Goal: Information Seeking & Learning: Learn about a topic

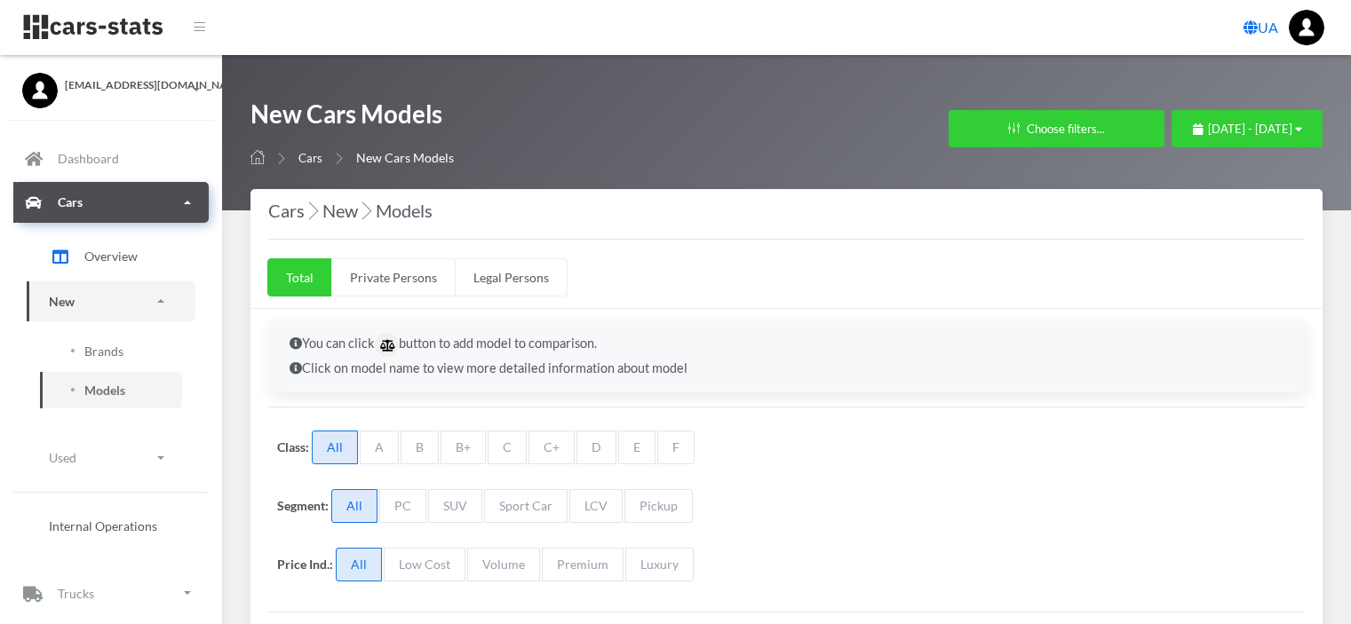
select select "25"
select select "NISSAN"
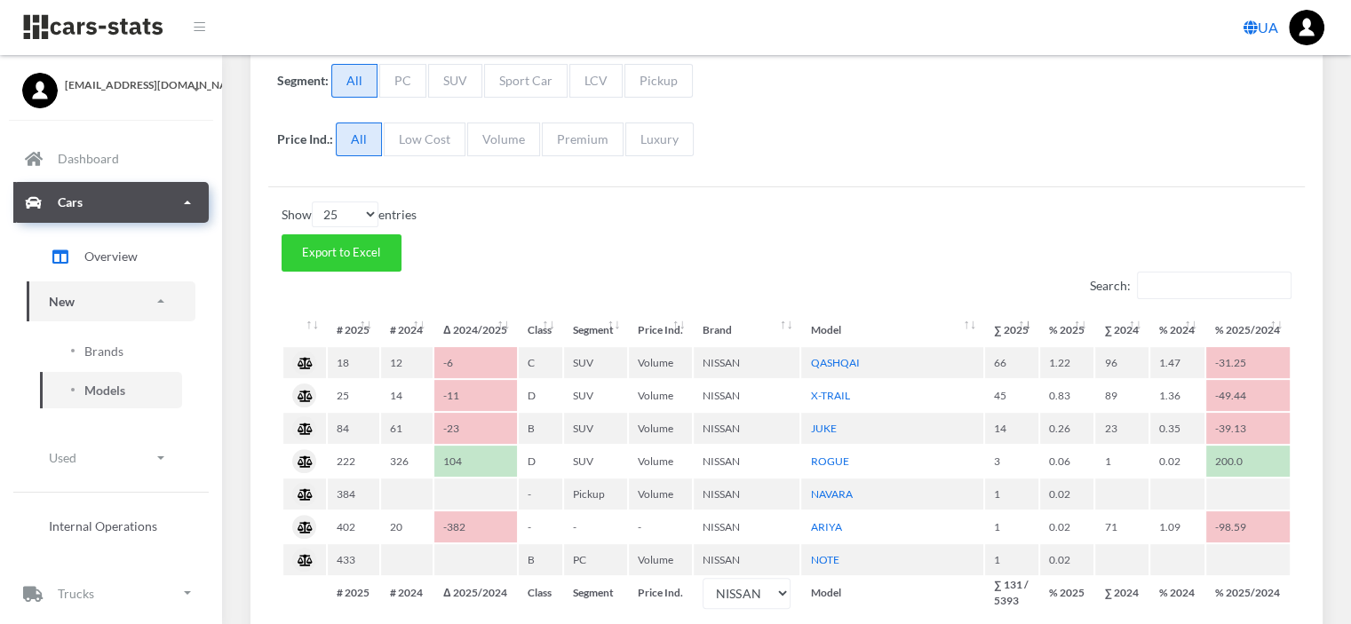
scroll to position [13, 13]
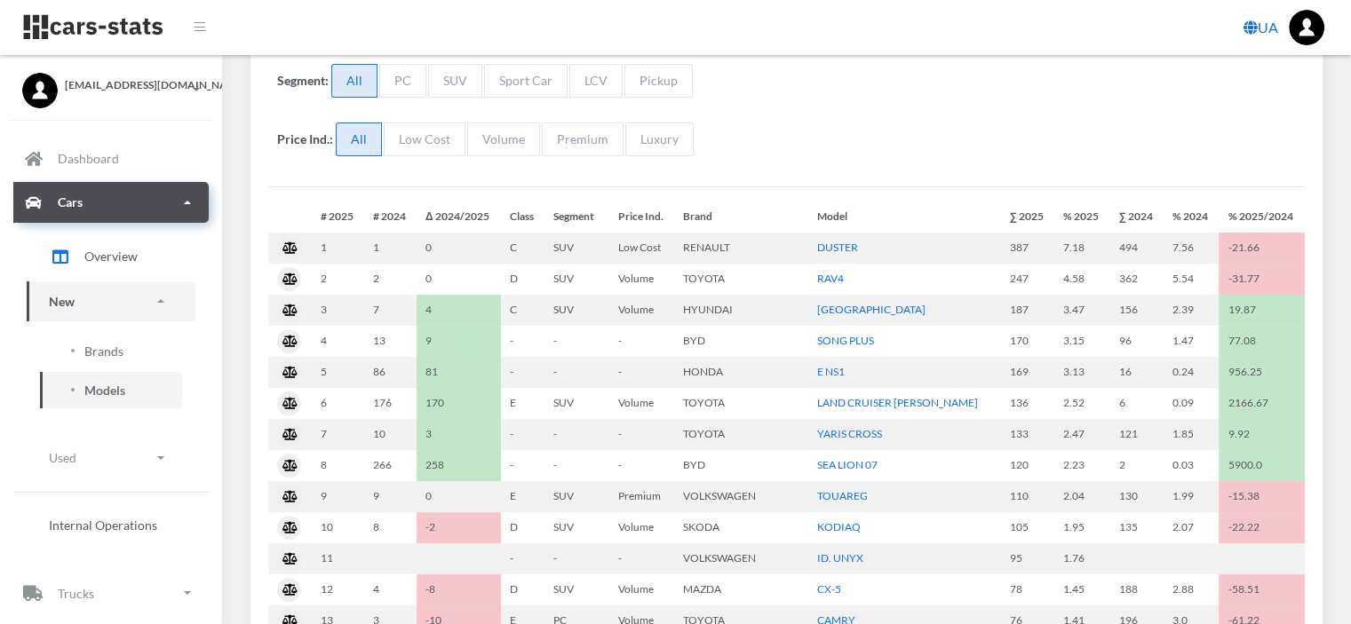
scroll to position [425, 0]
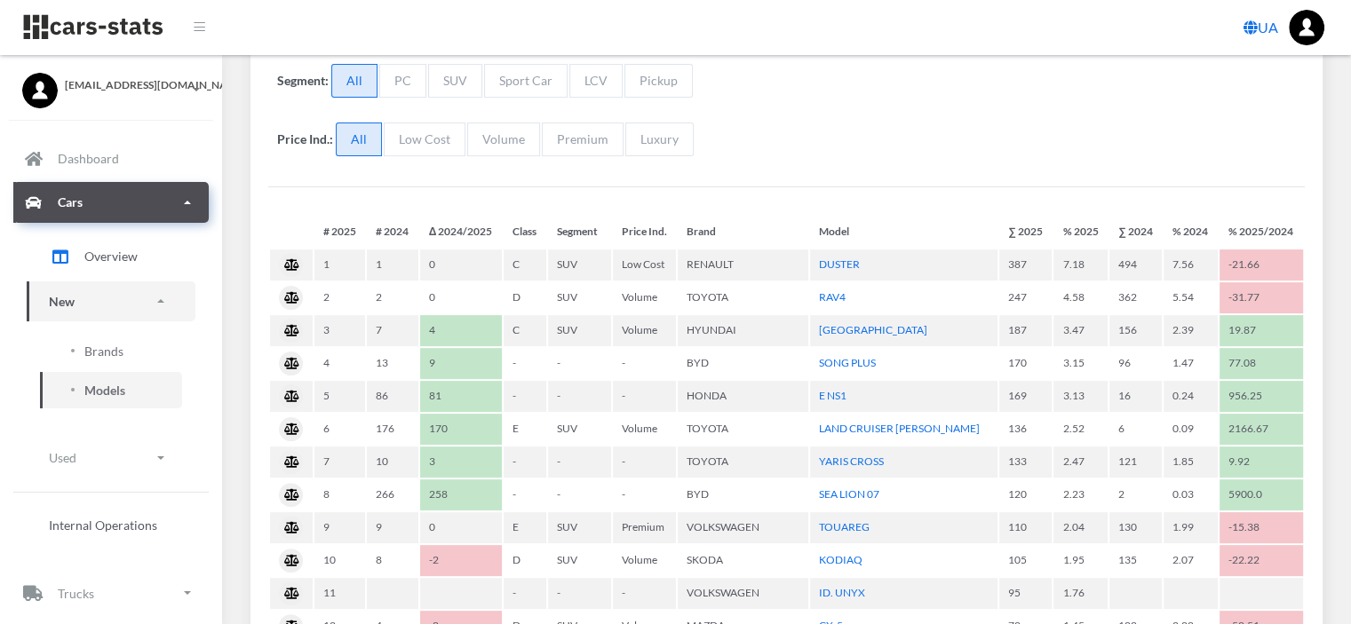
select select "25"
select select "NISSAN"
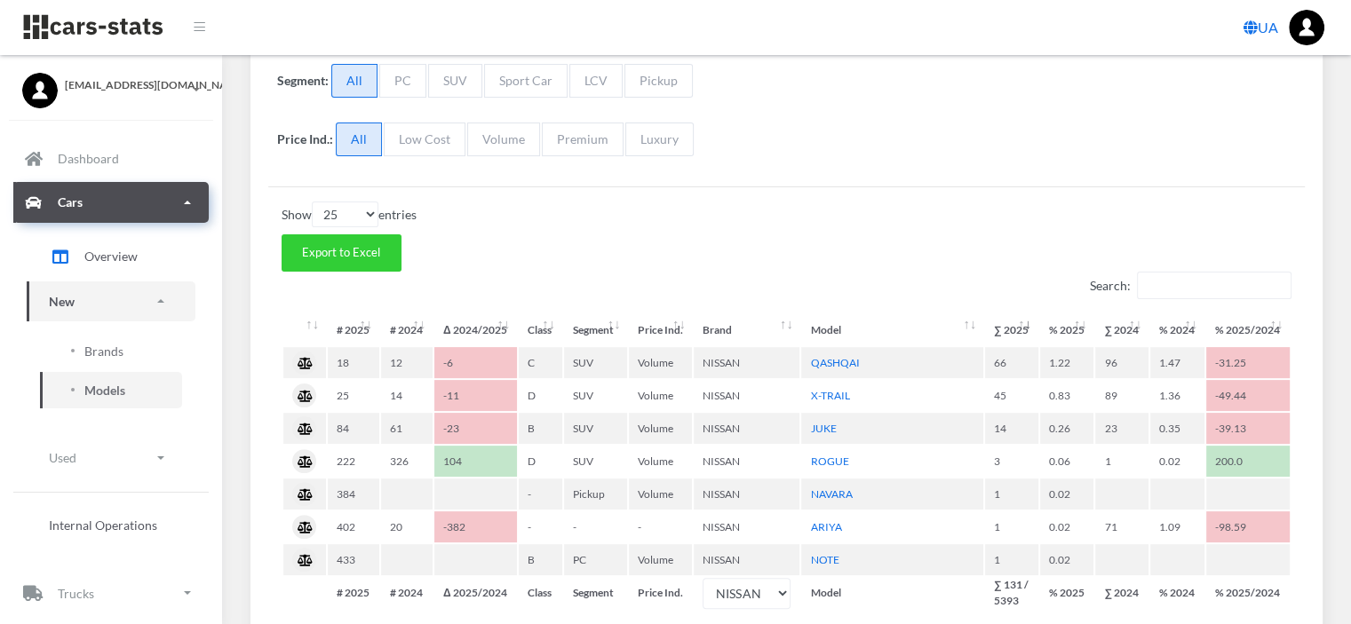
scroll to position [13, 13]
click at [121, 342] on span "Brands" at bounding box center [103, 351] width 39 height 19
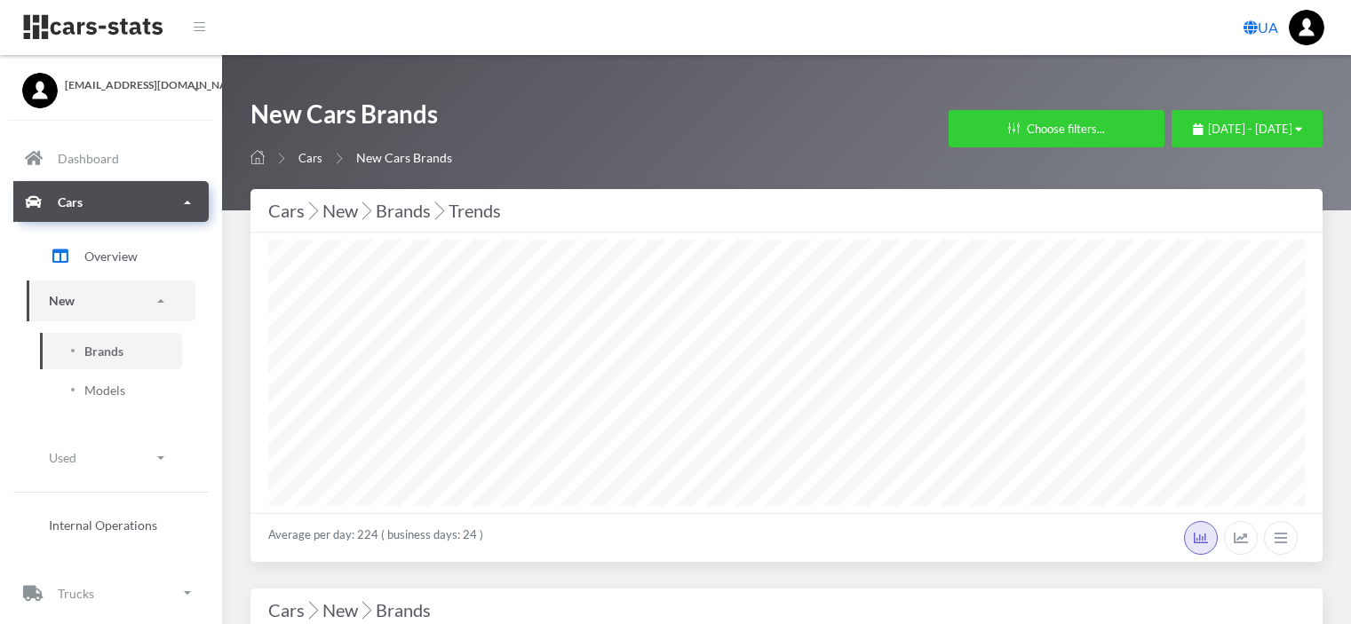
select select "25"
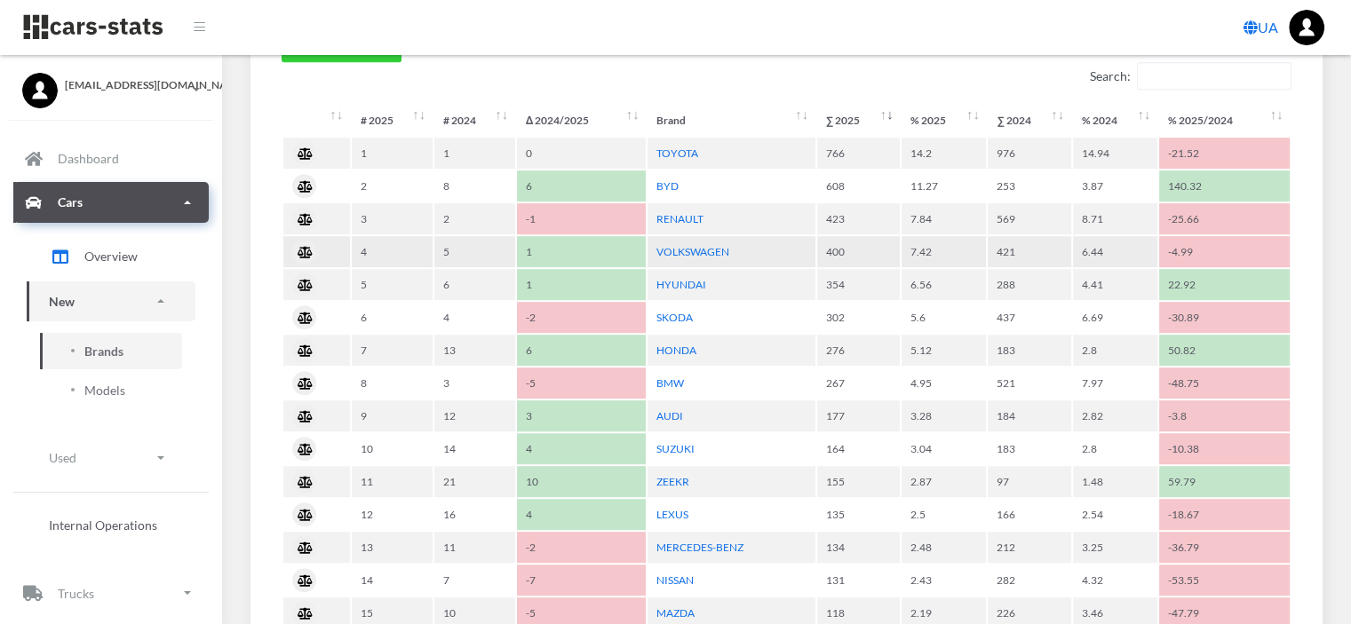
scroll to position [799, 0]
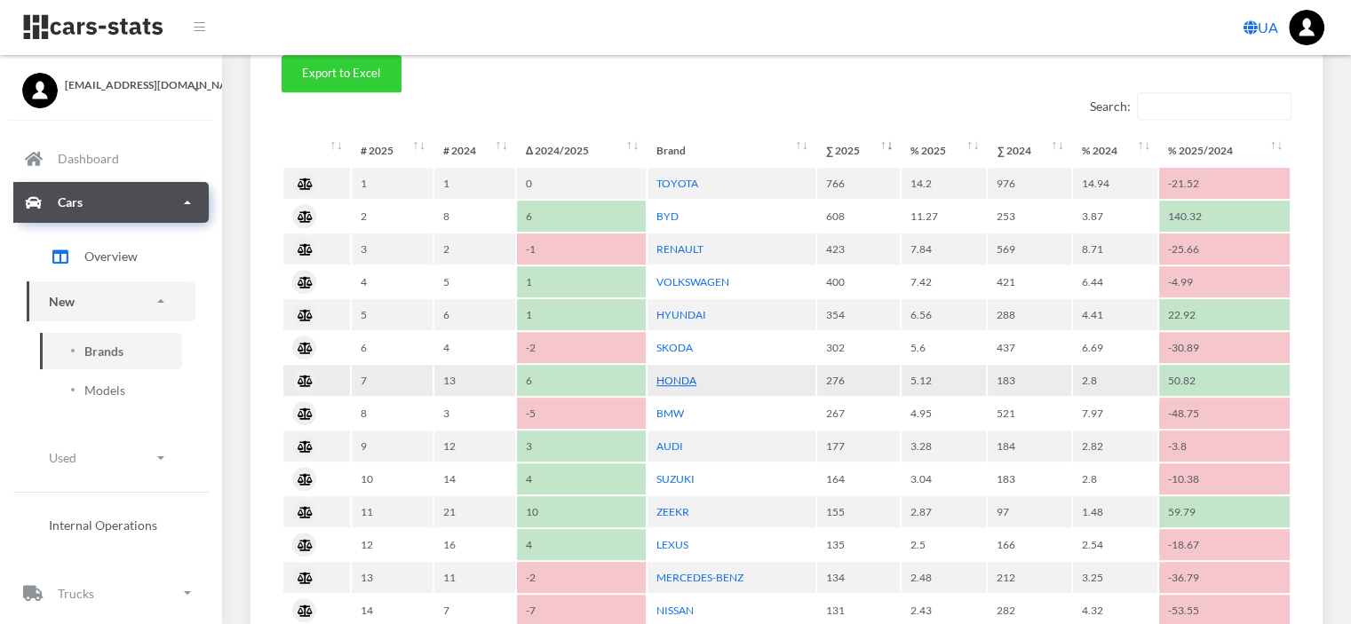
click at [679, 374] on link "HONDA" at bounding box center [676, 380] width 40 height 13
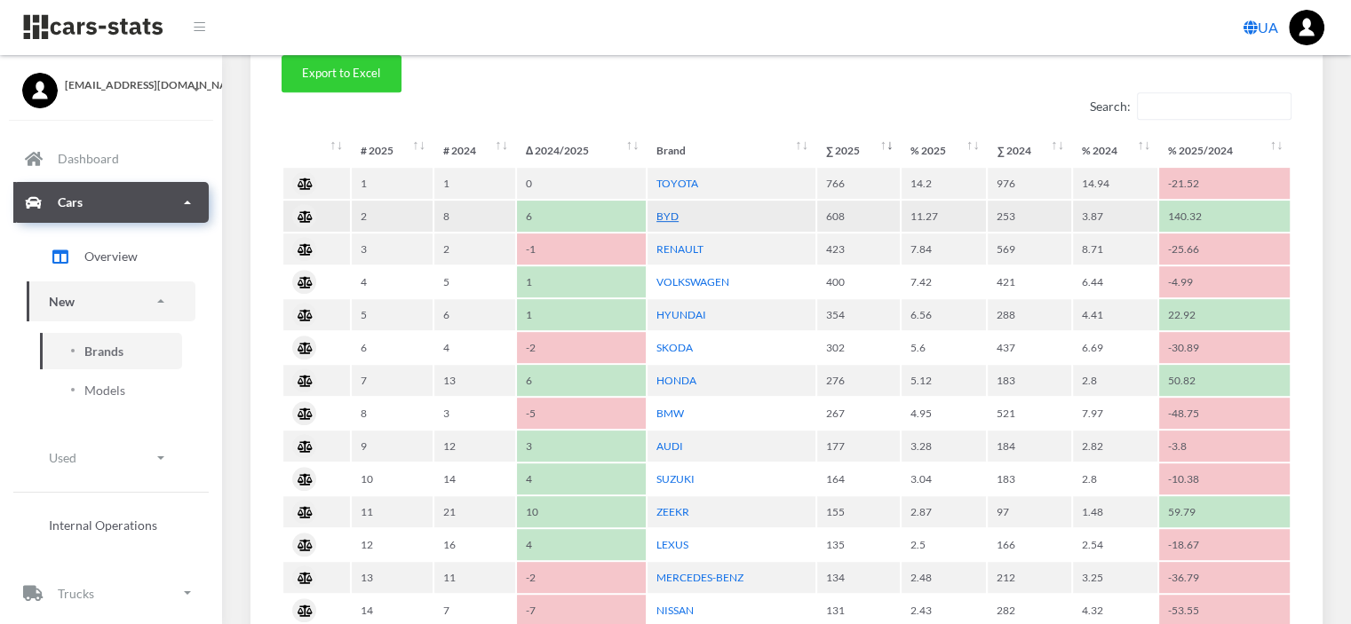
click at [664, 210] on link "BYD" at bounding box center [667, 216] width 22 height 13
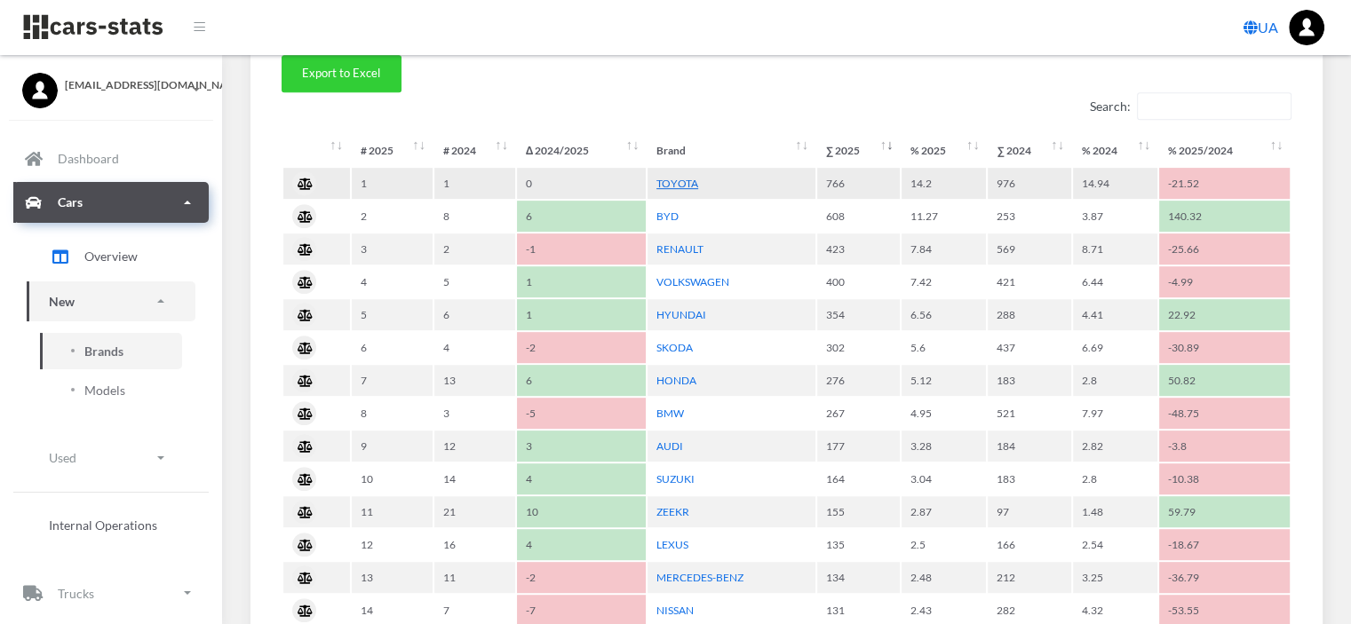
click at [678, 183] on link "TOYOTA" at bounding box center [677, 183] width 42 height 13
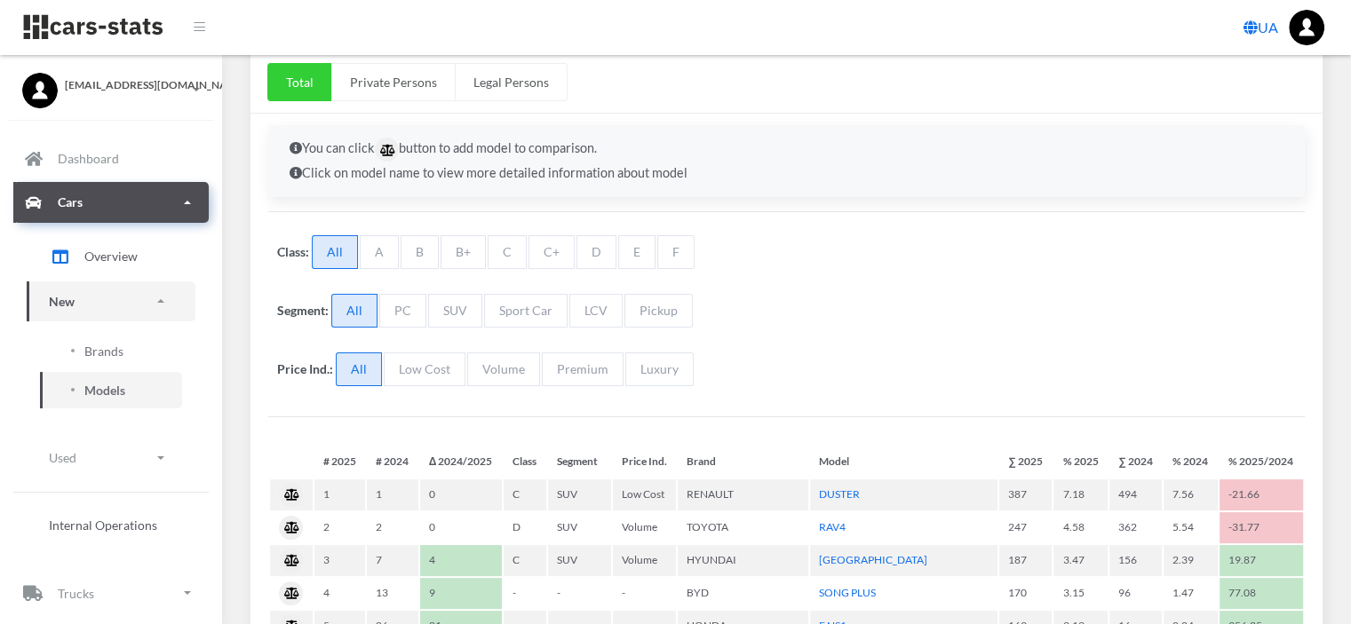
scroll to position [13, 13]
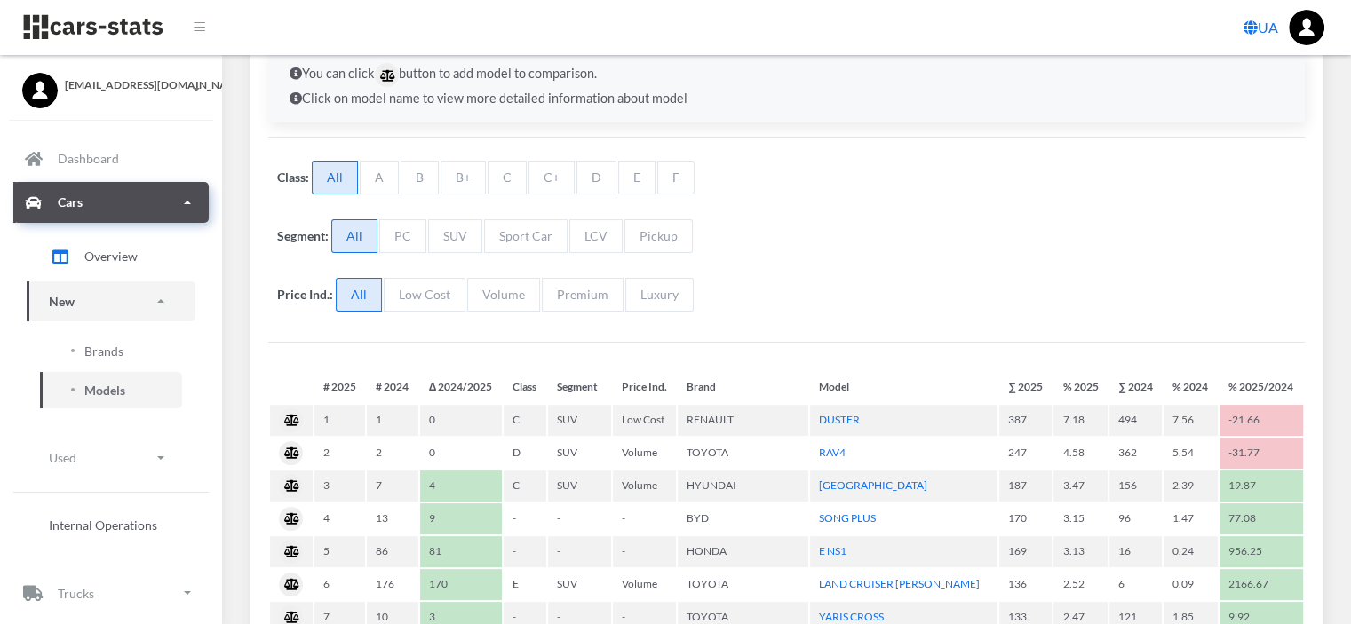
select select "25"
select select "HONDA"
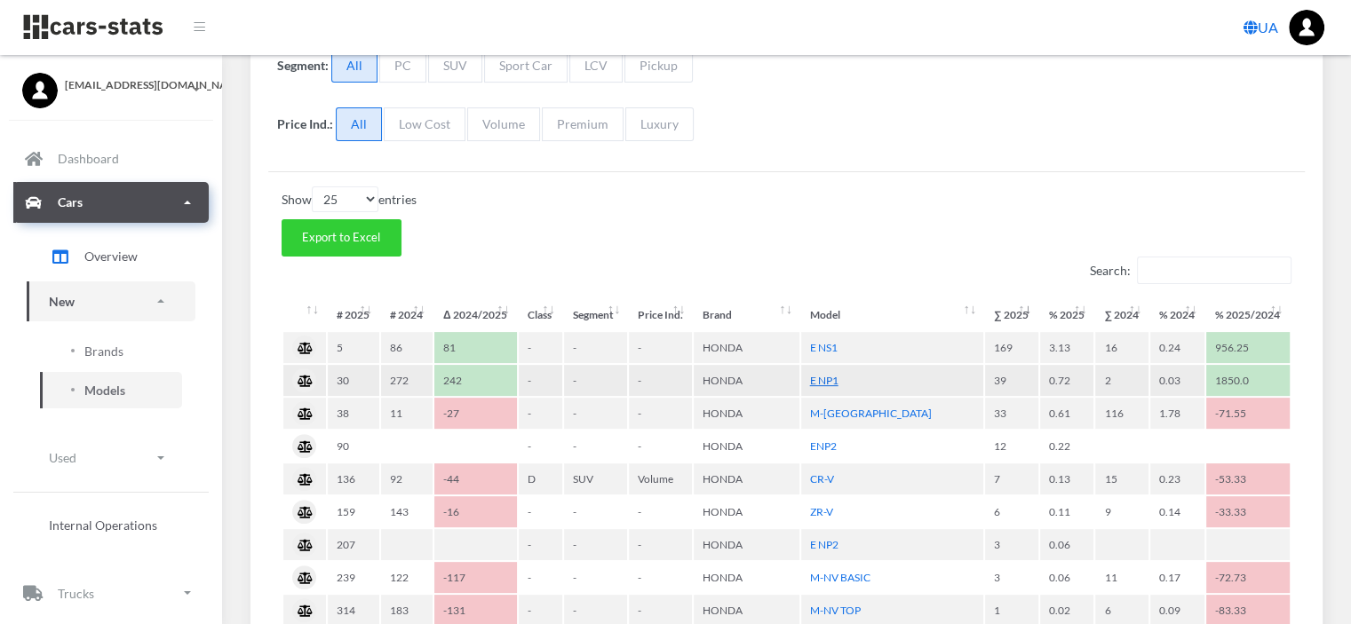
scroll to position [444, 0]
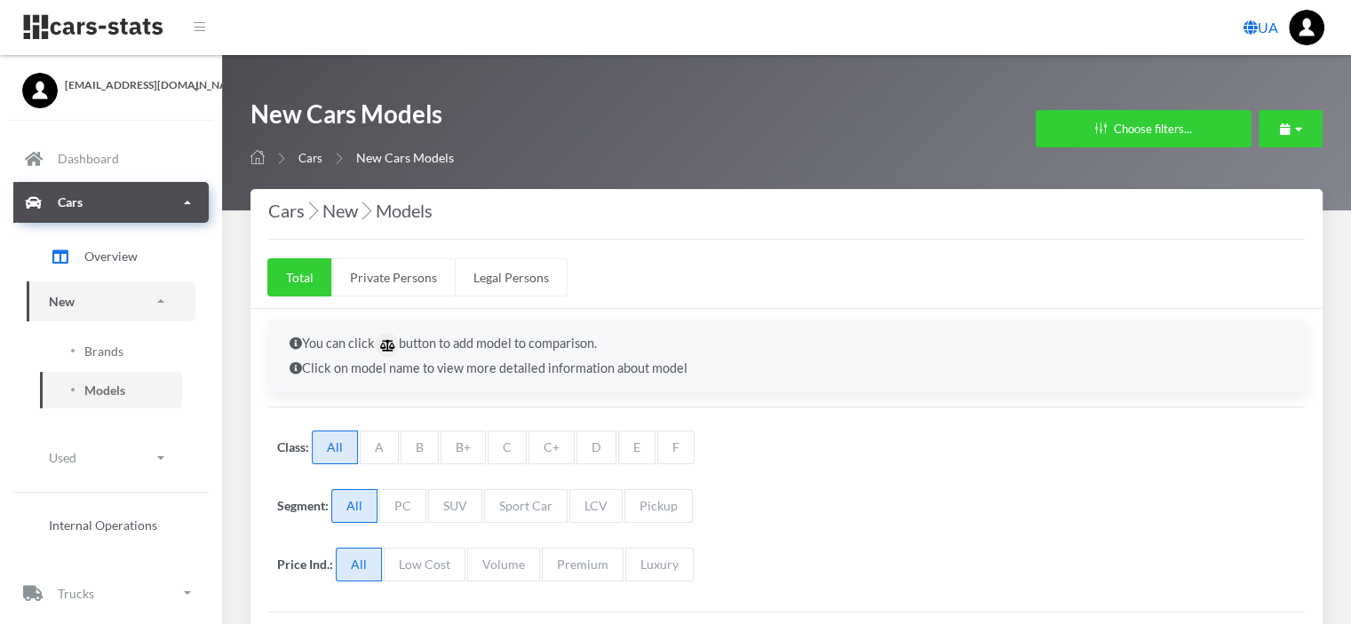
select select "25"
select select "BYD"
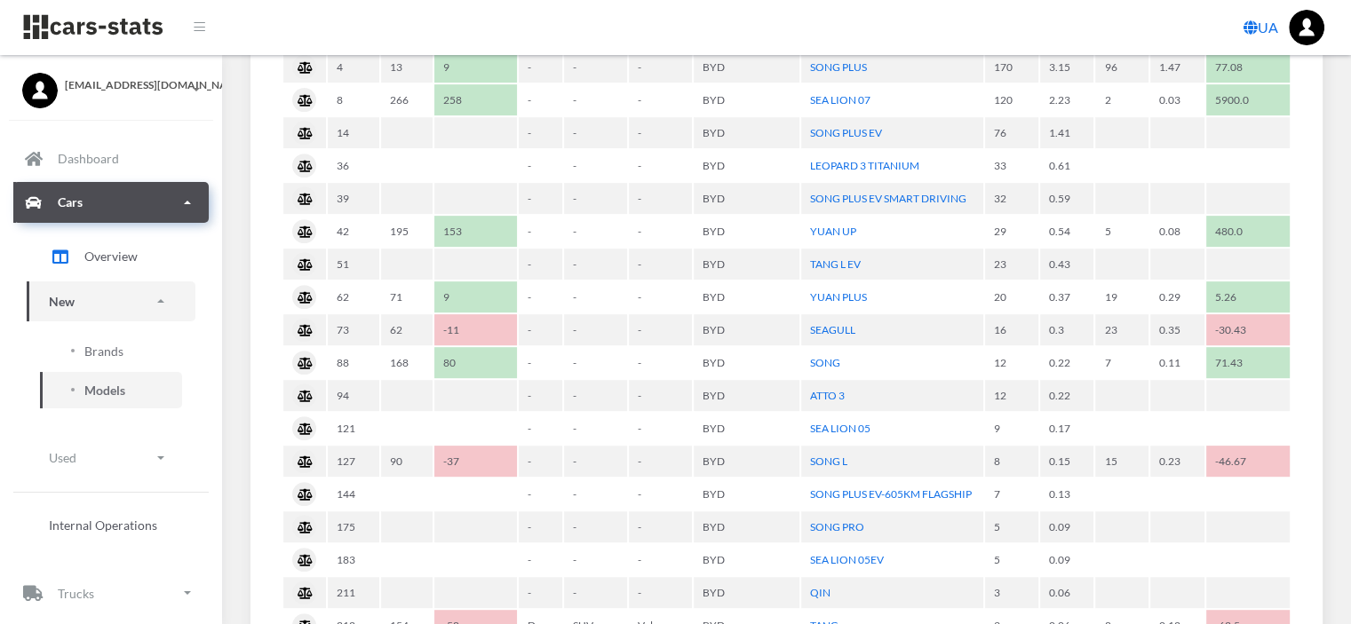
scroll to position [622, 0]
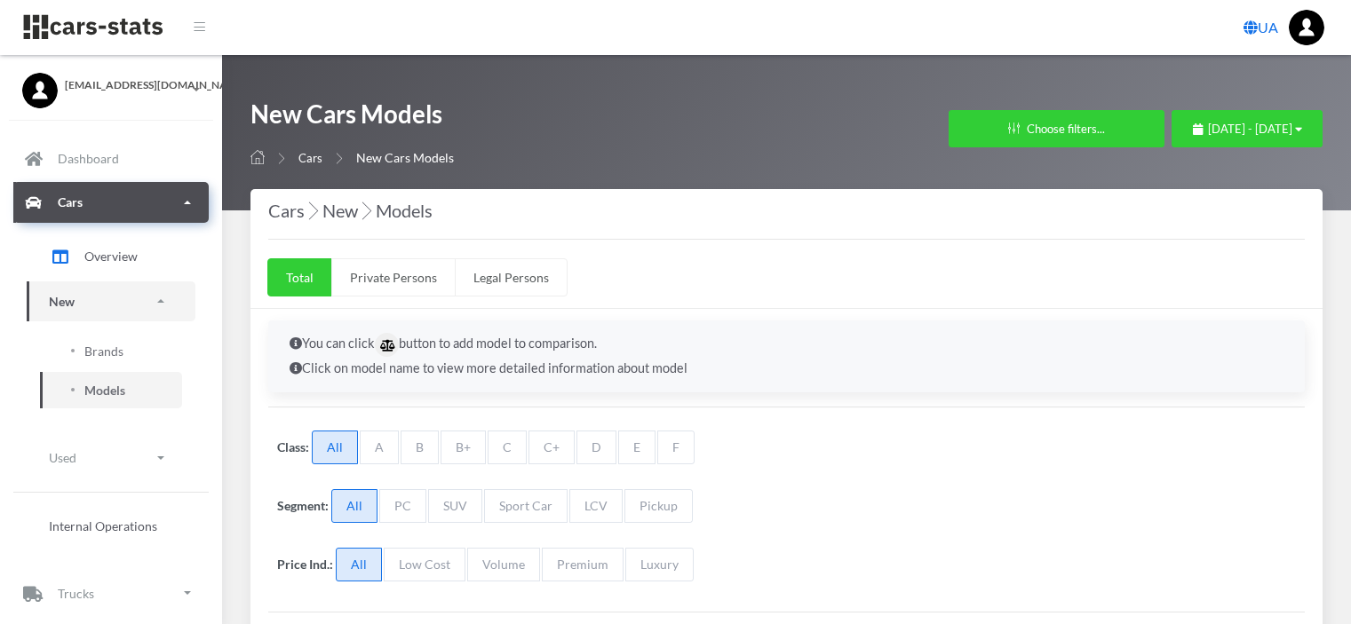
select select "25"
select select "TOYOTA"
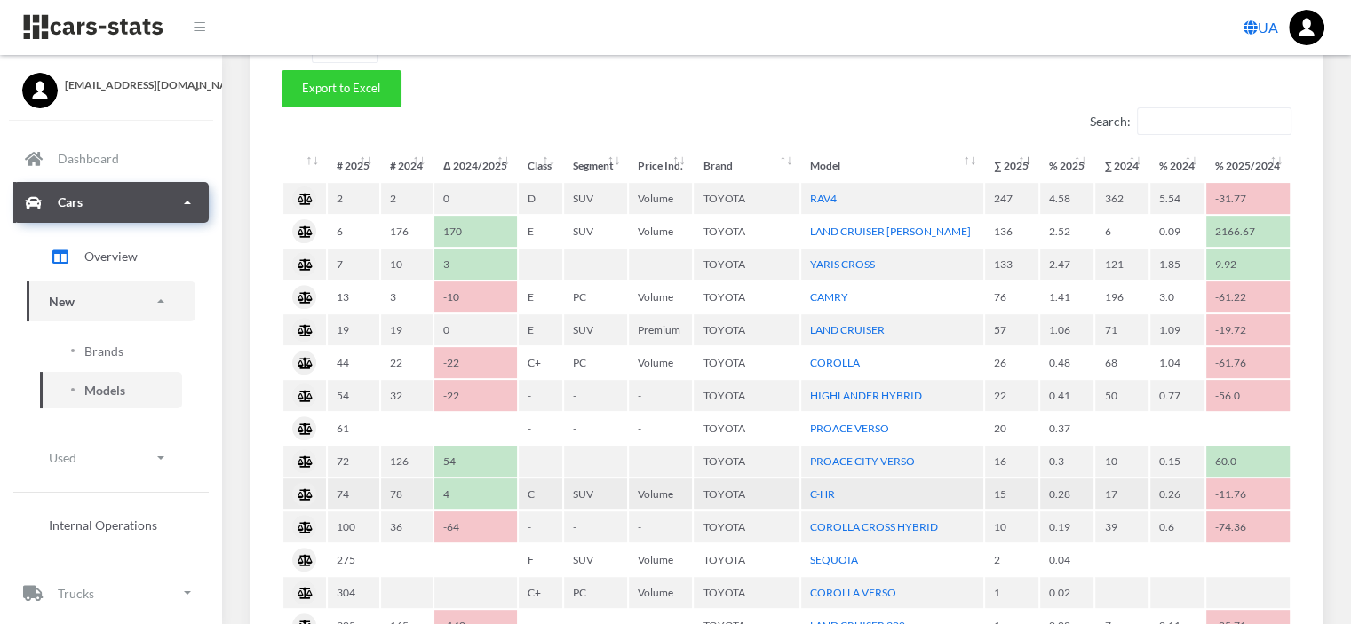
scroll to position [622, 0]
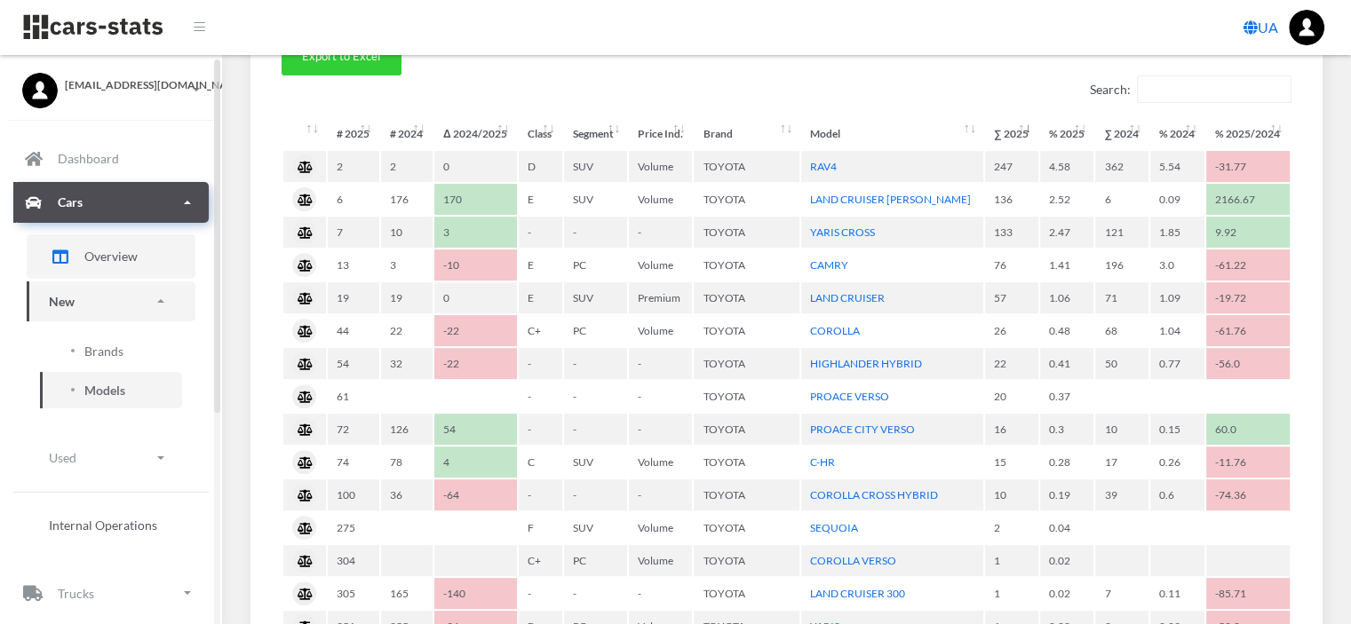
click at [126, 252] on span "Overview" at bounding box center [110, 256] width 53 height 19
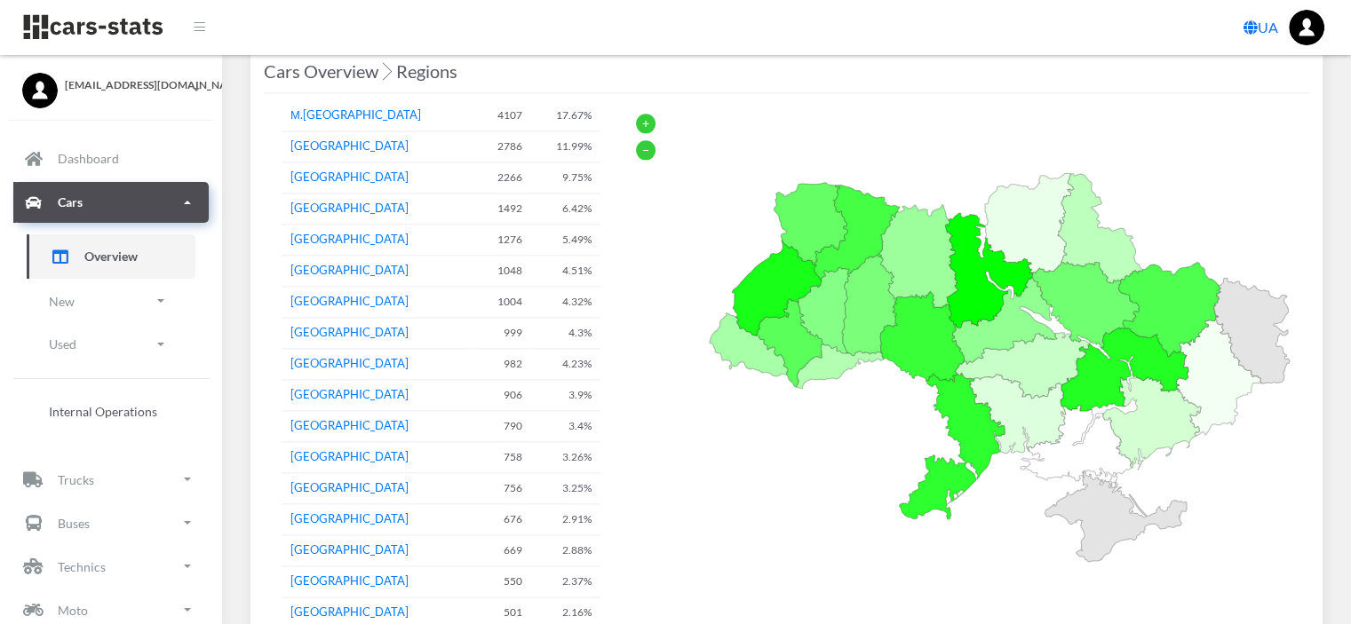
scroll to position [2309, 0]
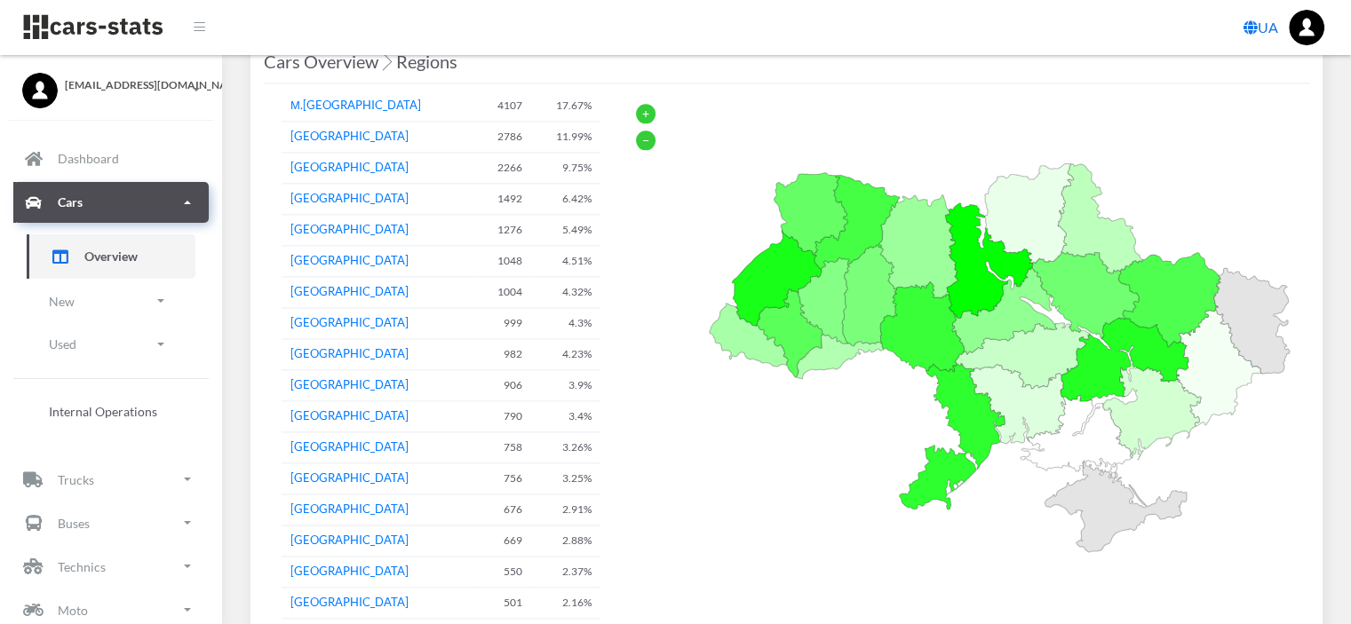
click at [647, 135] on div "−" at bounding box center [646, 141] width 20 height 20
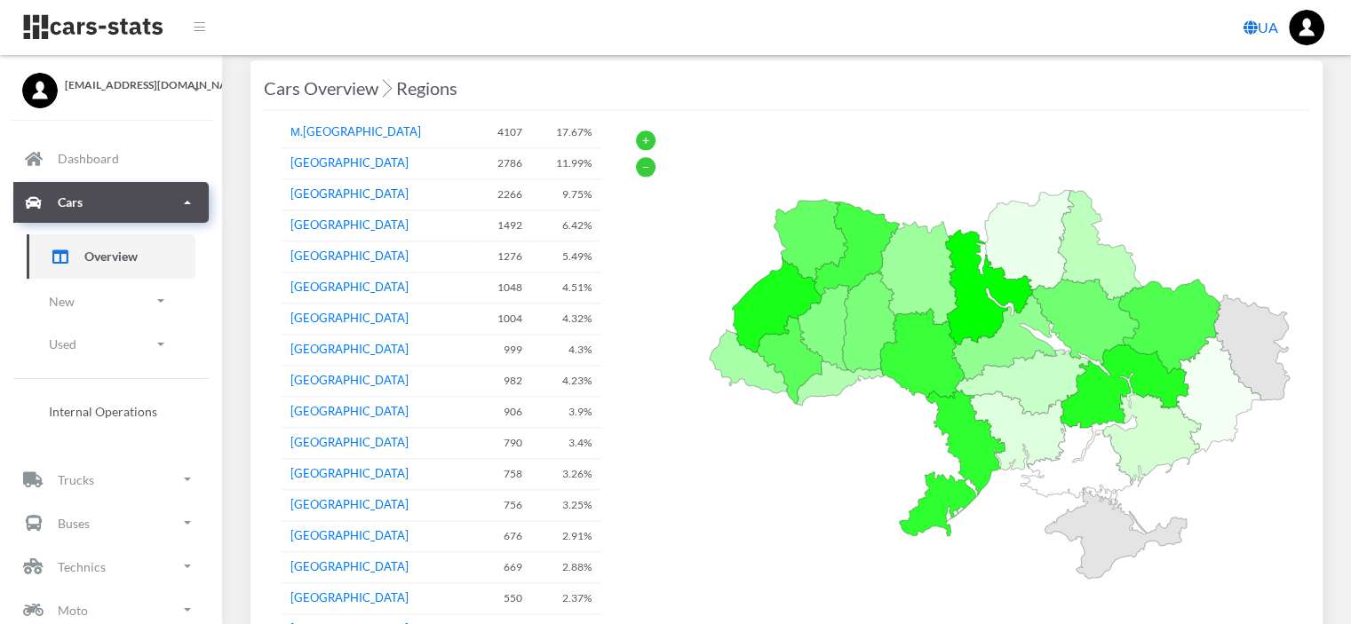
scroll to position [2274, 0]
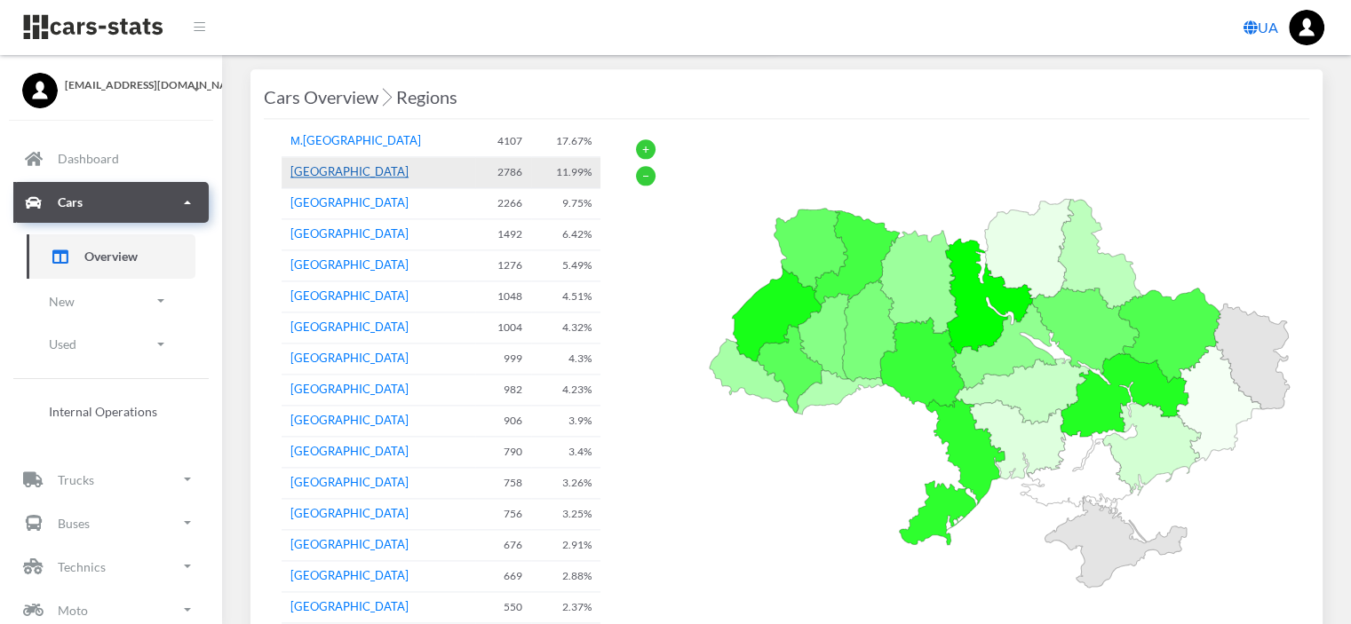
click at [373, 168] on button "[GEOGRAPHIC_DATA]" at bounding box center [349, 172] width 118 height 18
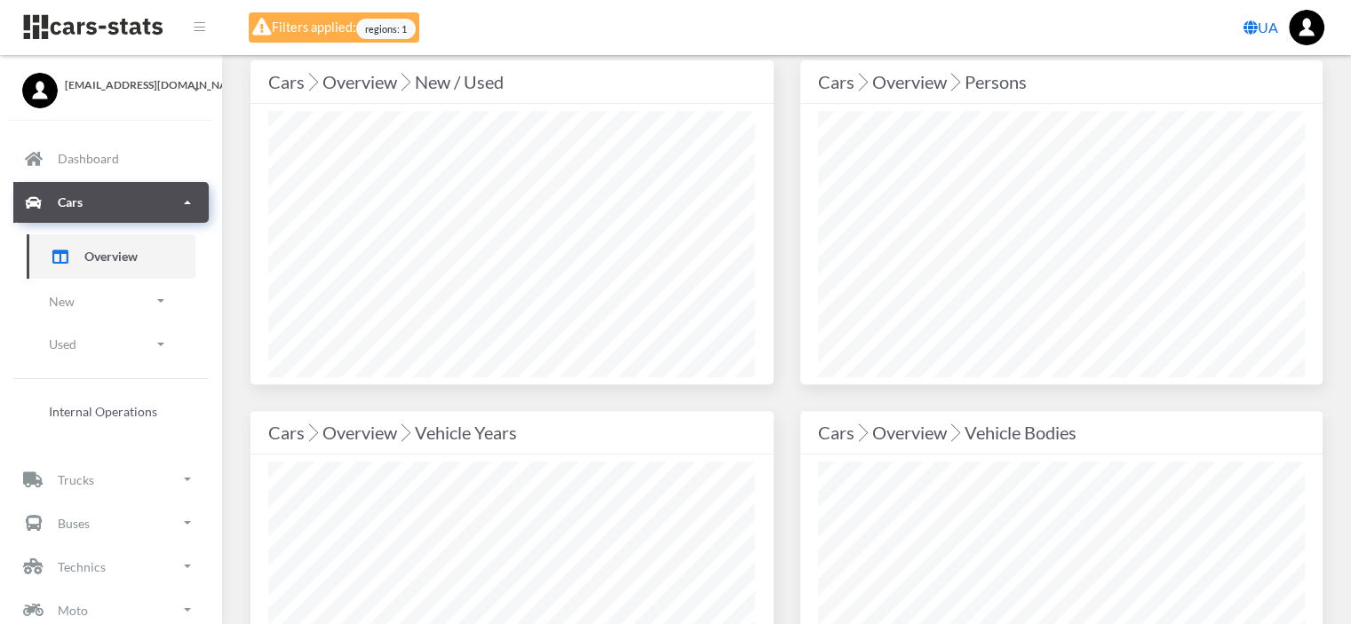
scroll to position [533, 0]
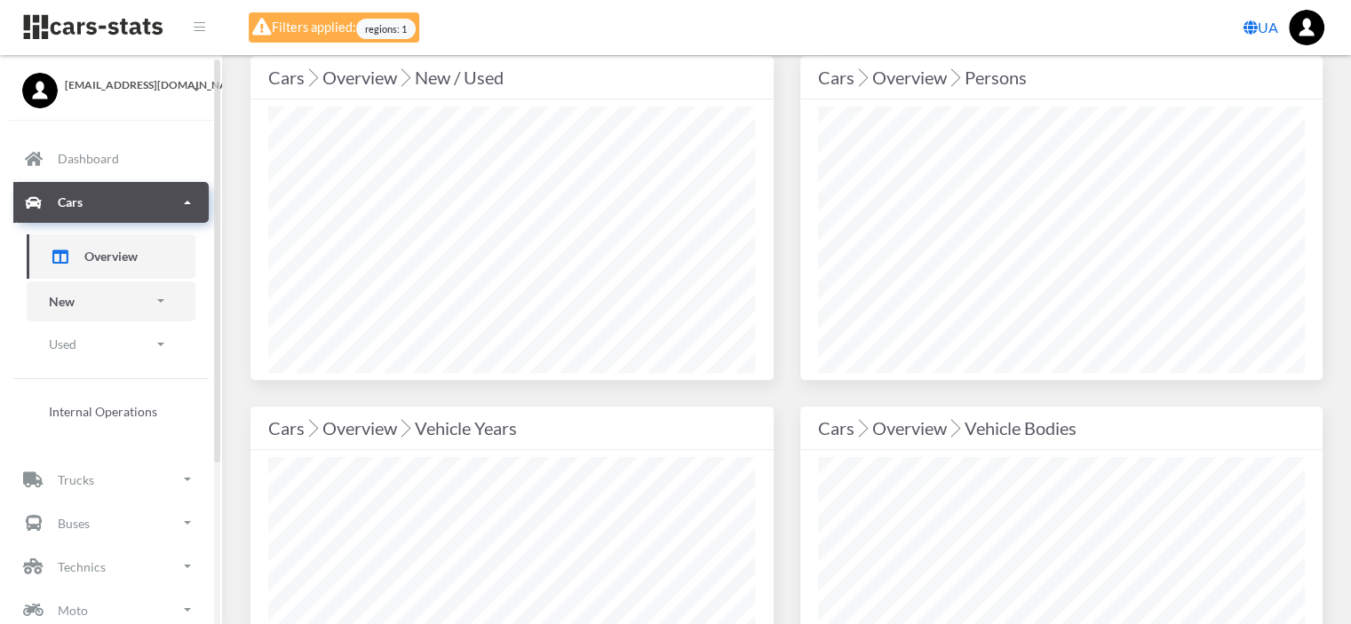
click at [111, 298] on link "New" at bounding box center [111, 302] width 169 height 40
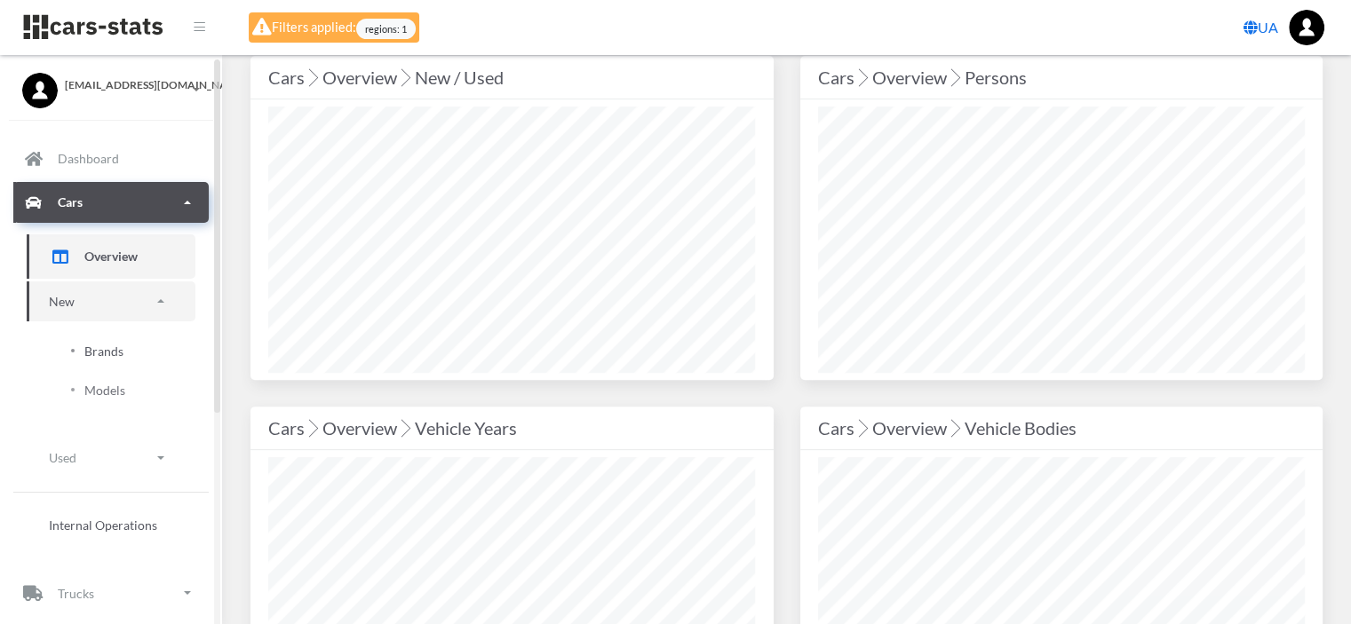
click at [91, 350] on span "Brands" at bounding box center [103, 351] width 39 height 19
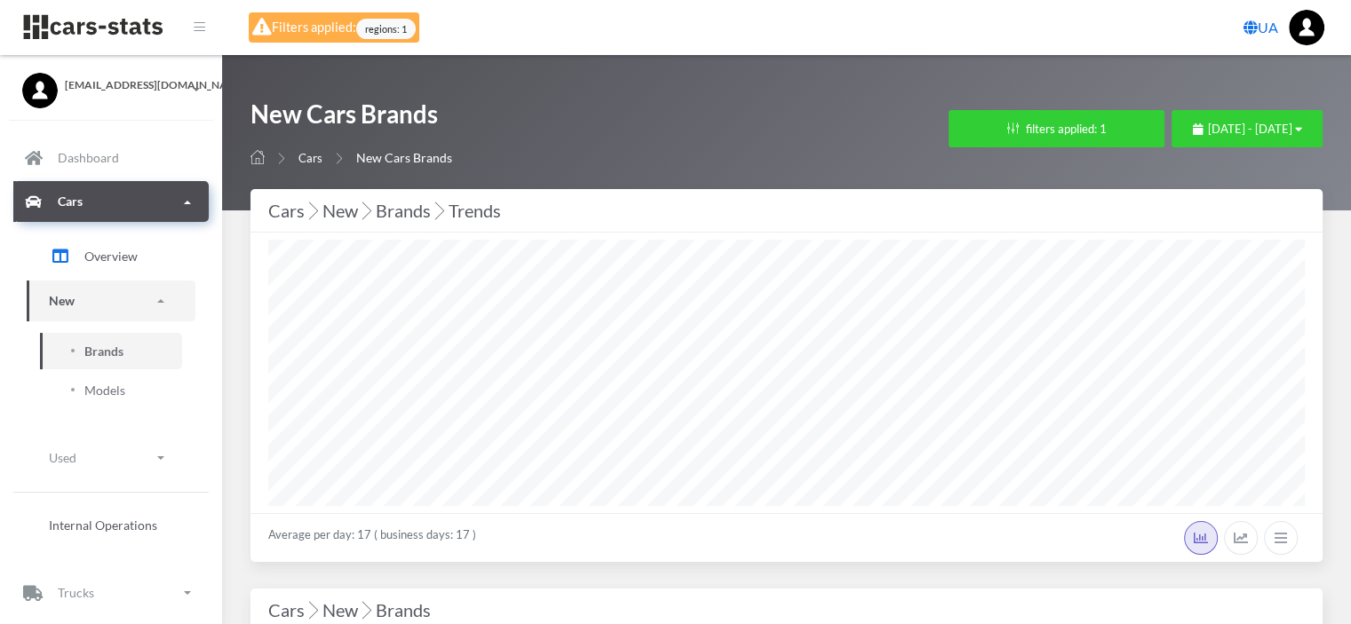
select select "25"
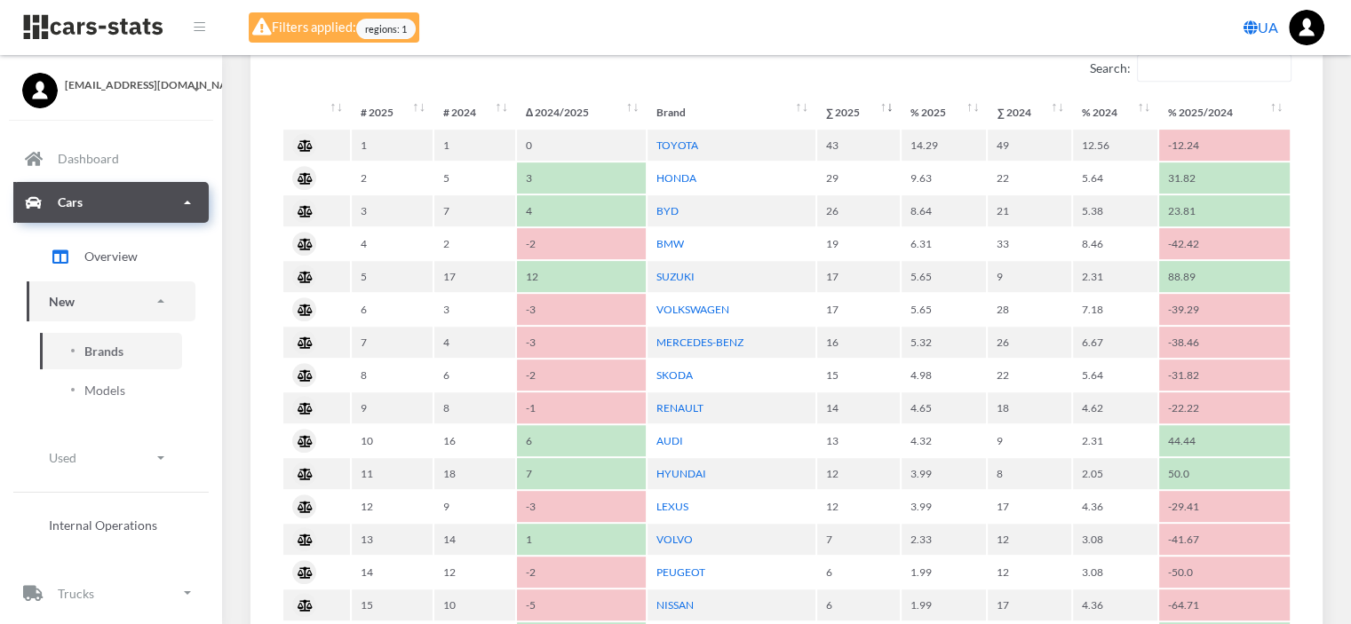
scroll to position [888, 0]
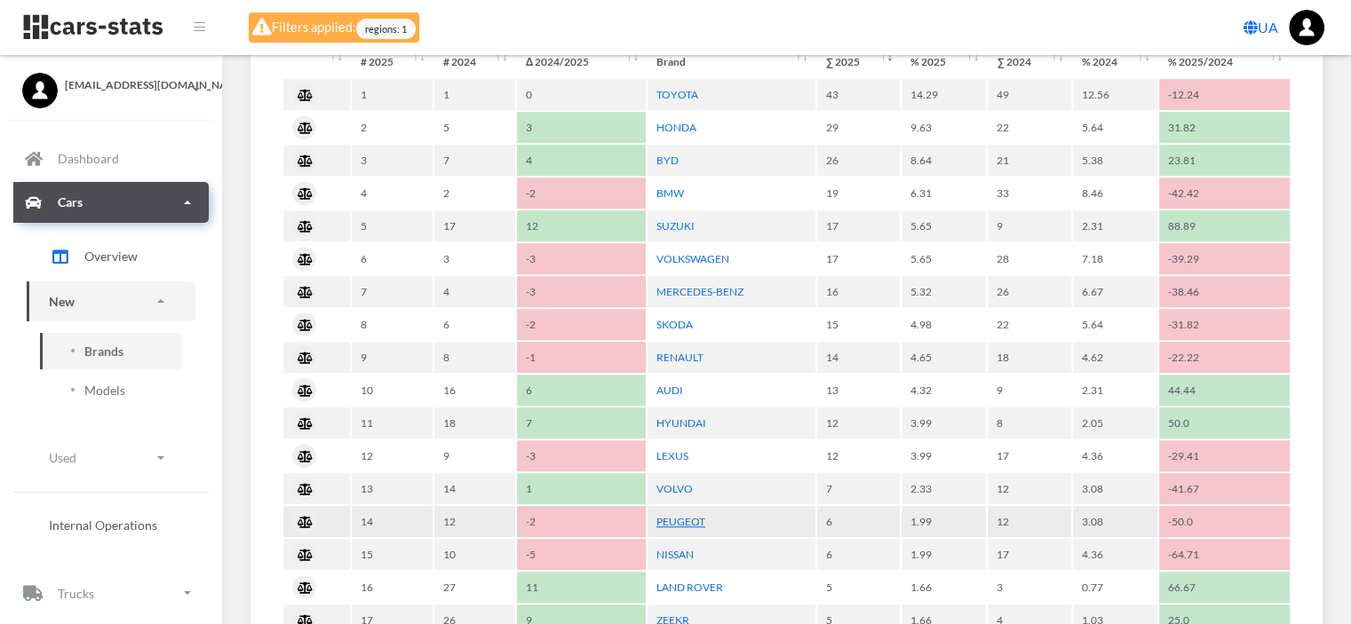
click at [693, 515] on link "PEUGEOT" at bounding box center [680, 521] width 49 height 13
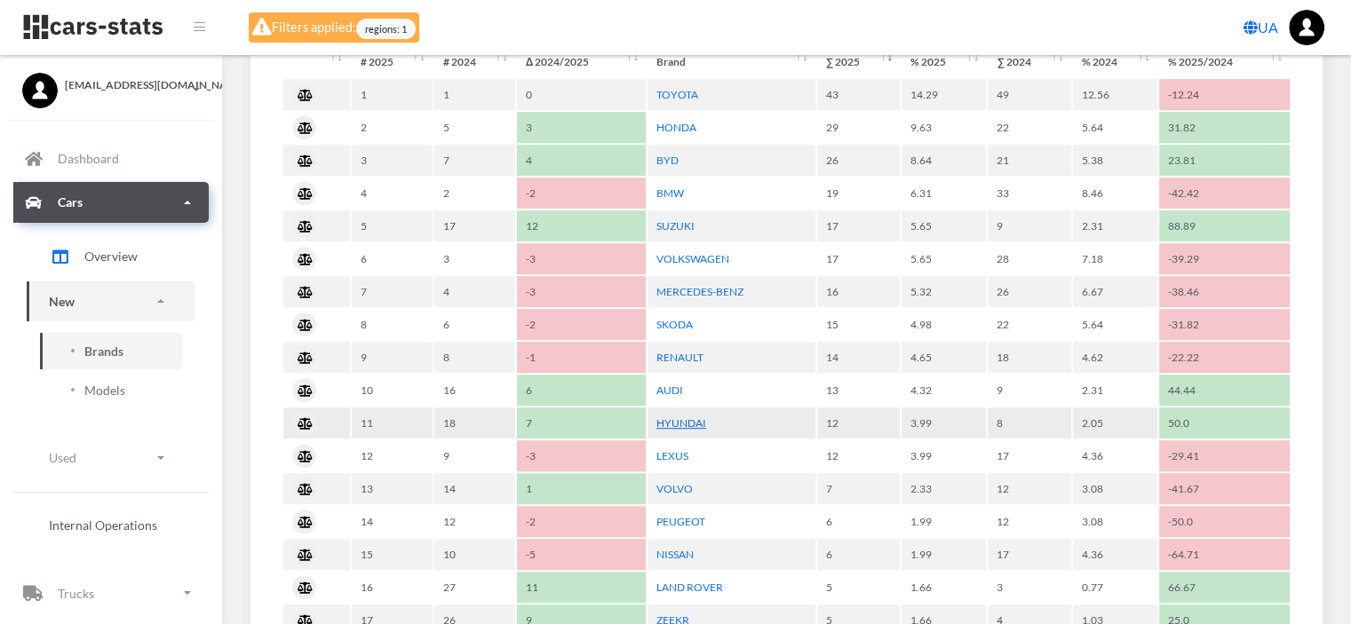
click at [675, 417] on link "HYUNDAI" at bounding box center [681, 423] width 50 height 13
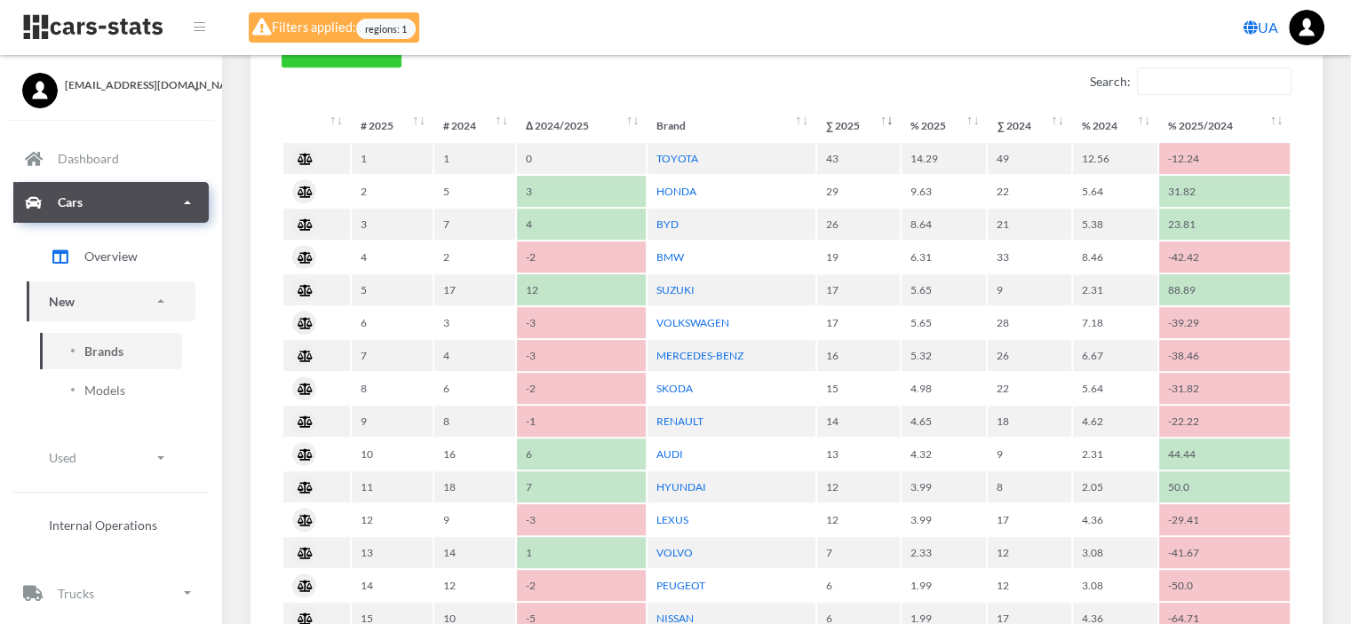
scroll to position [877, 0]
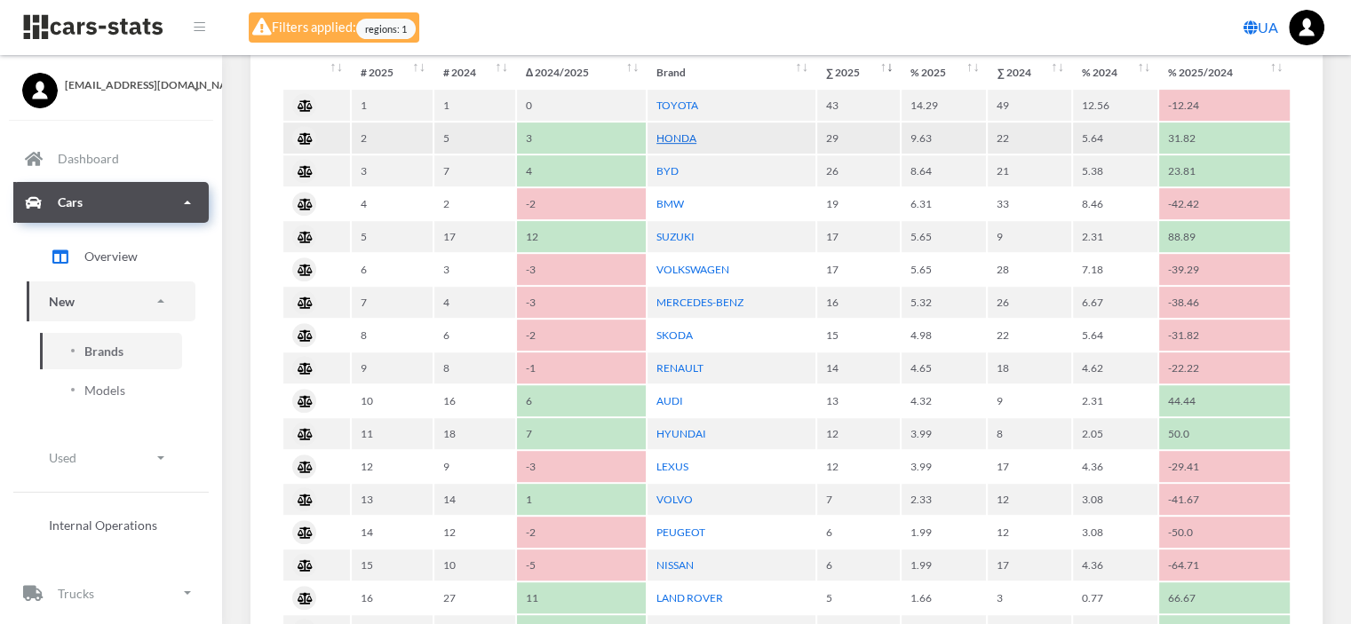
click at [679, 138] on link "HONDA" at bounding box center [676, 137] width 40 height 13
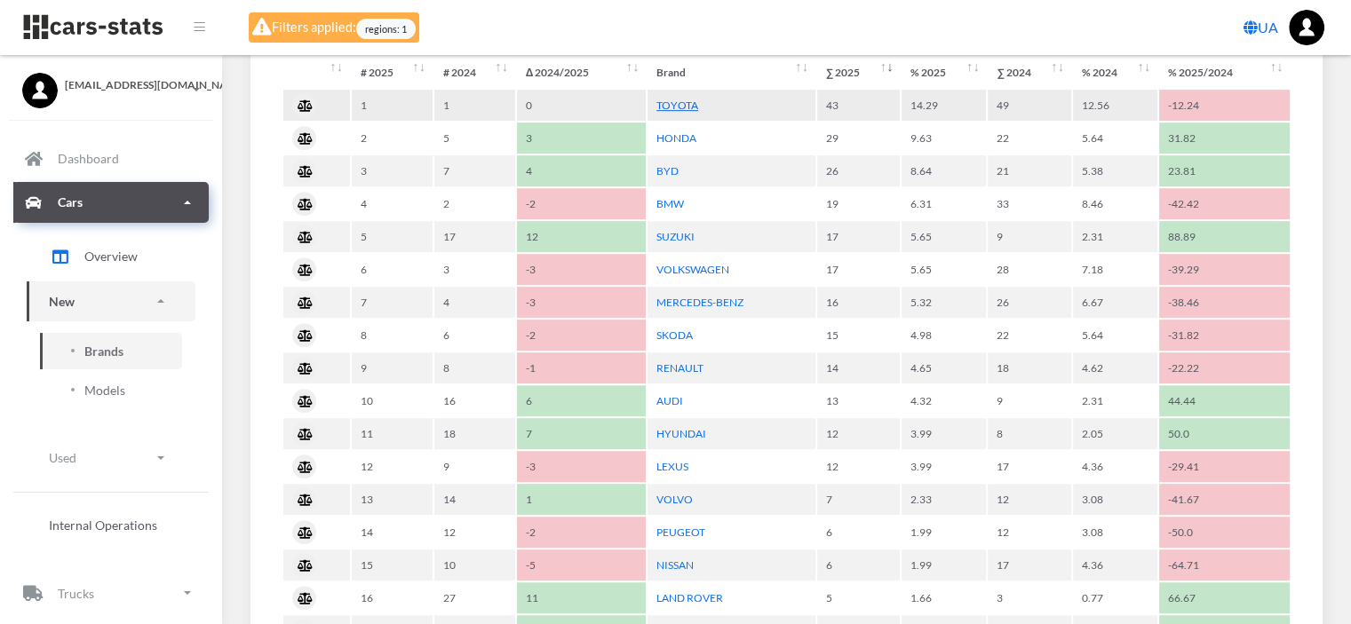
click at [681, 102] on link "TOYOTA" at bounding box center [677, 105] width 42 height 13
click at [675, 559] on link "NISSAN" at bounding box center [674, 565] width 37 height 13
click at [682, 102] on link "TOYOTA" at bounding box center [677, 105] width 42 height 13
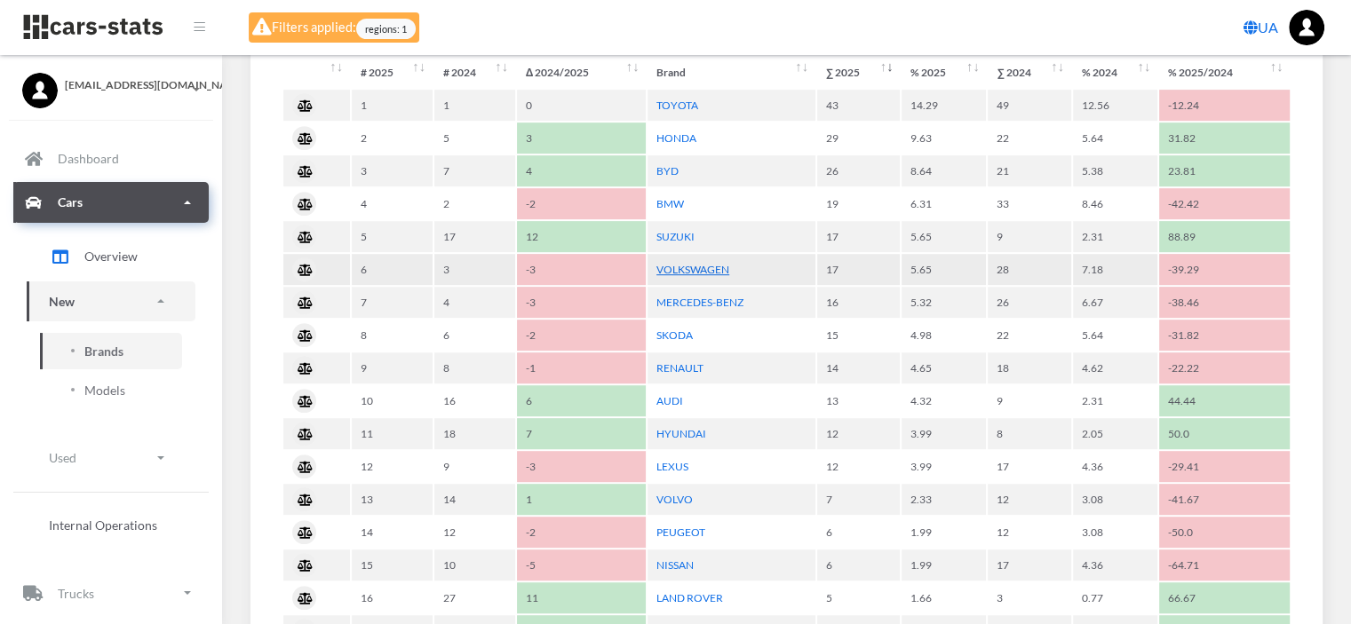
click at [705, 264] on link "VOLKSWAGEN" at bounding box center [692, 269] width 73 height 13
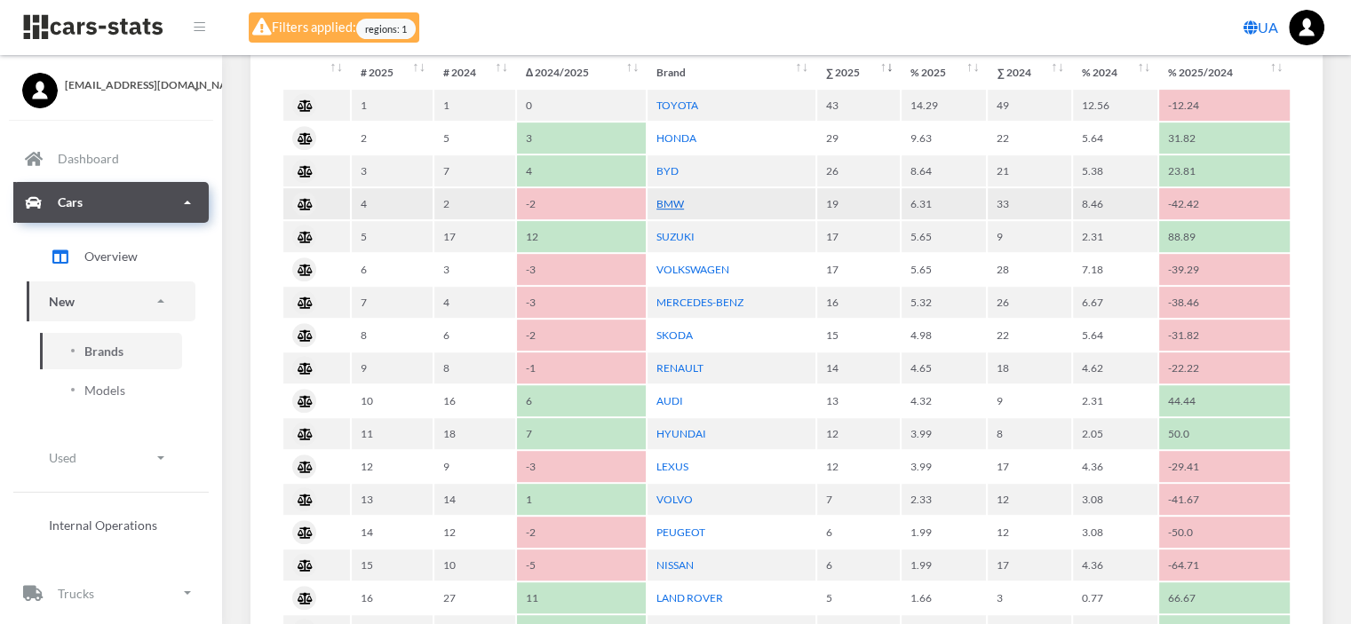
click at [673, 205] on link "BMW" at bounding box center [670, 203] width 28 height 13
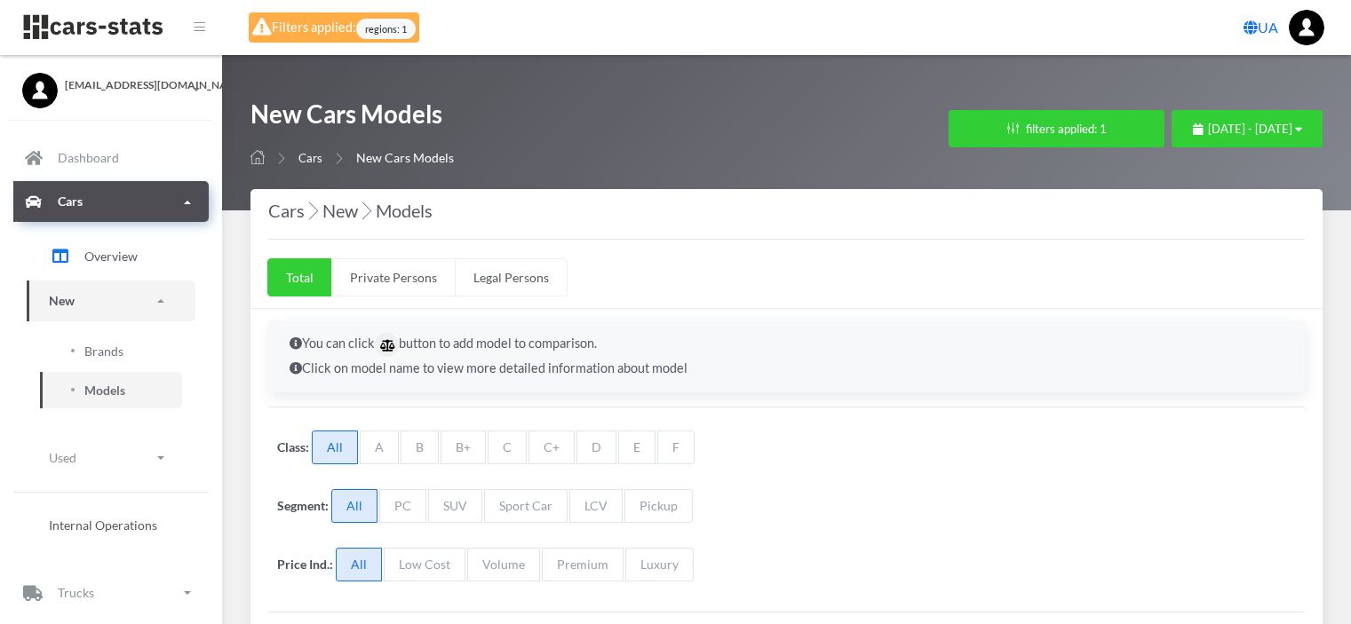
select select "25"
select select "PEUGEOT"
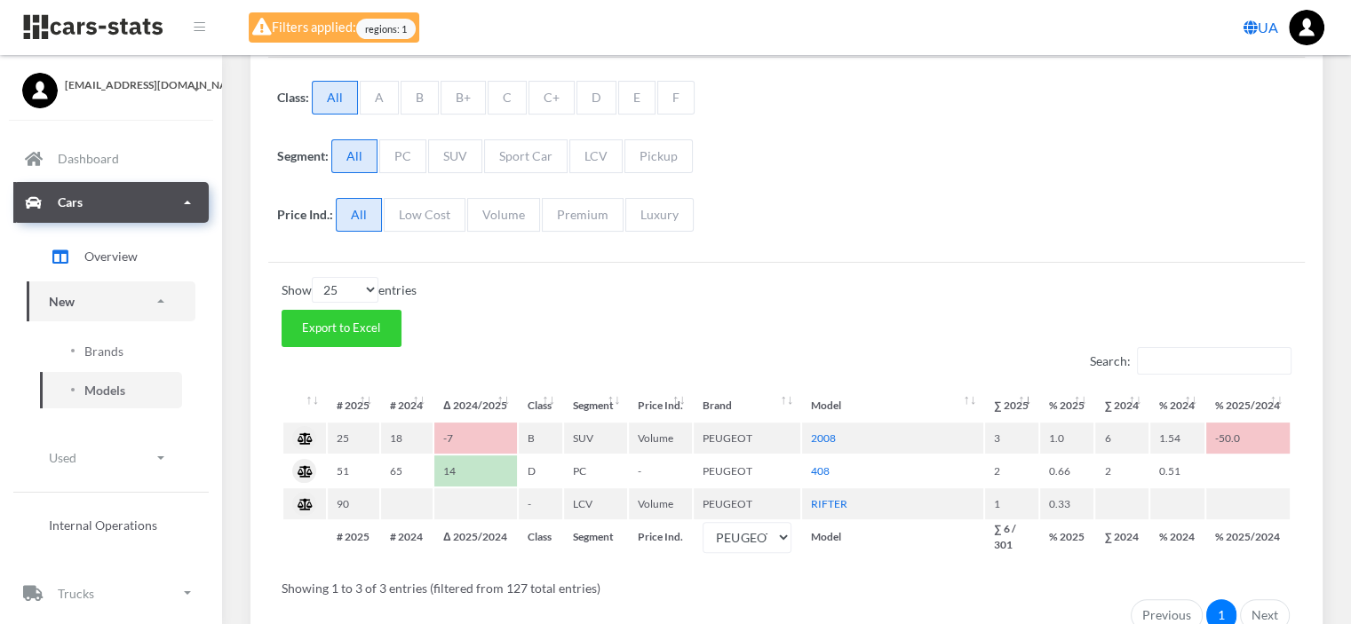
scroll to position [355, 0]
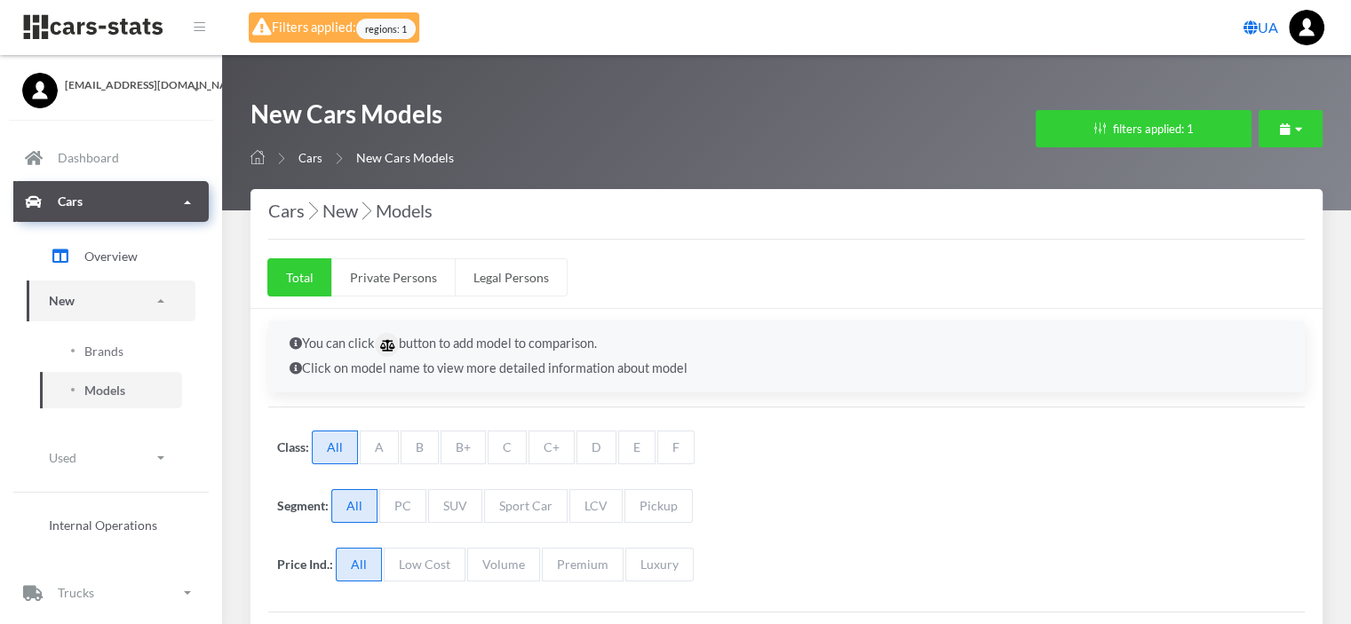
select select "25"
select select "HYUNDAI"
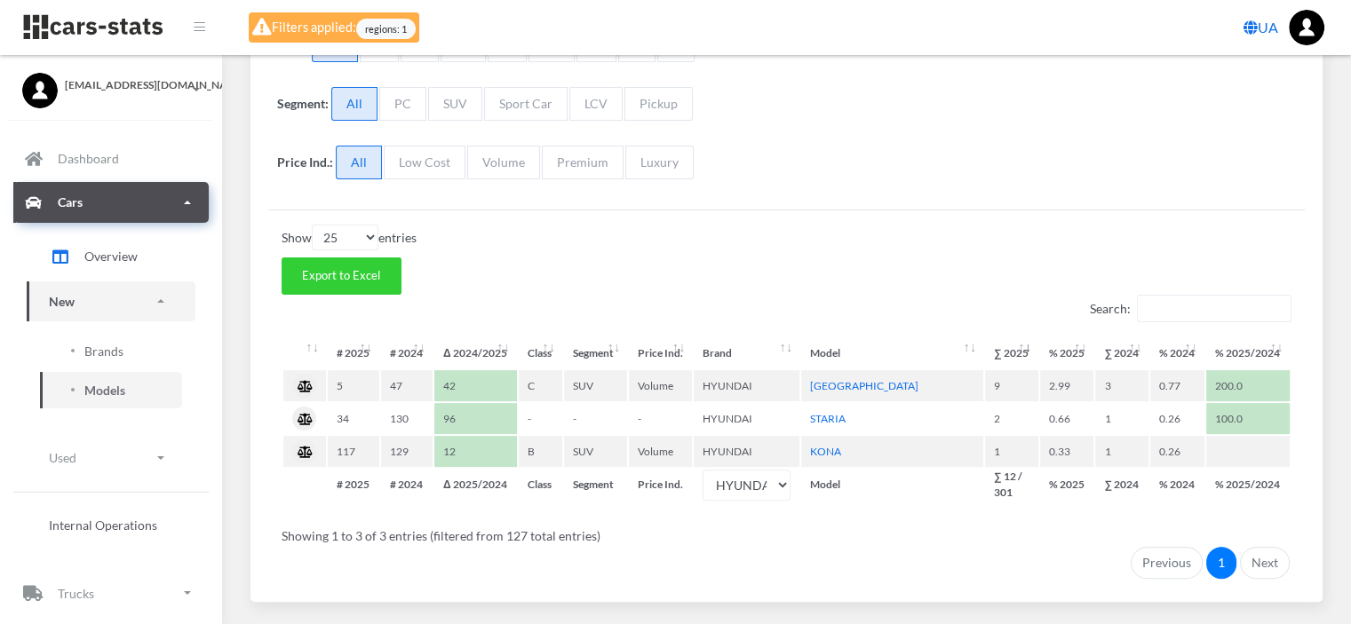
scroll to position [444, 0]
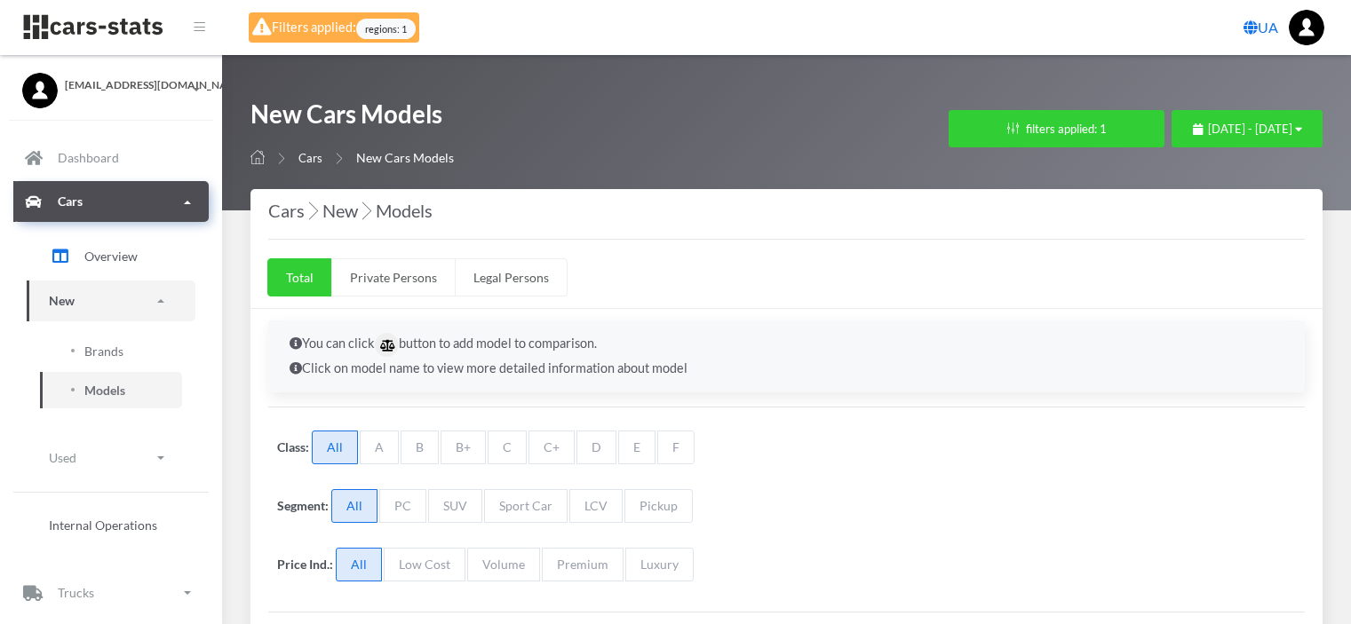
select select "25"
select select "HONDA"
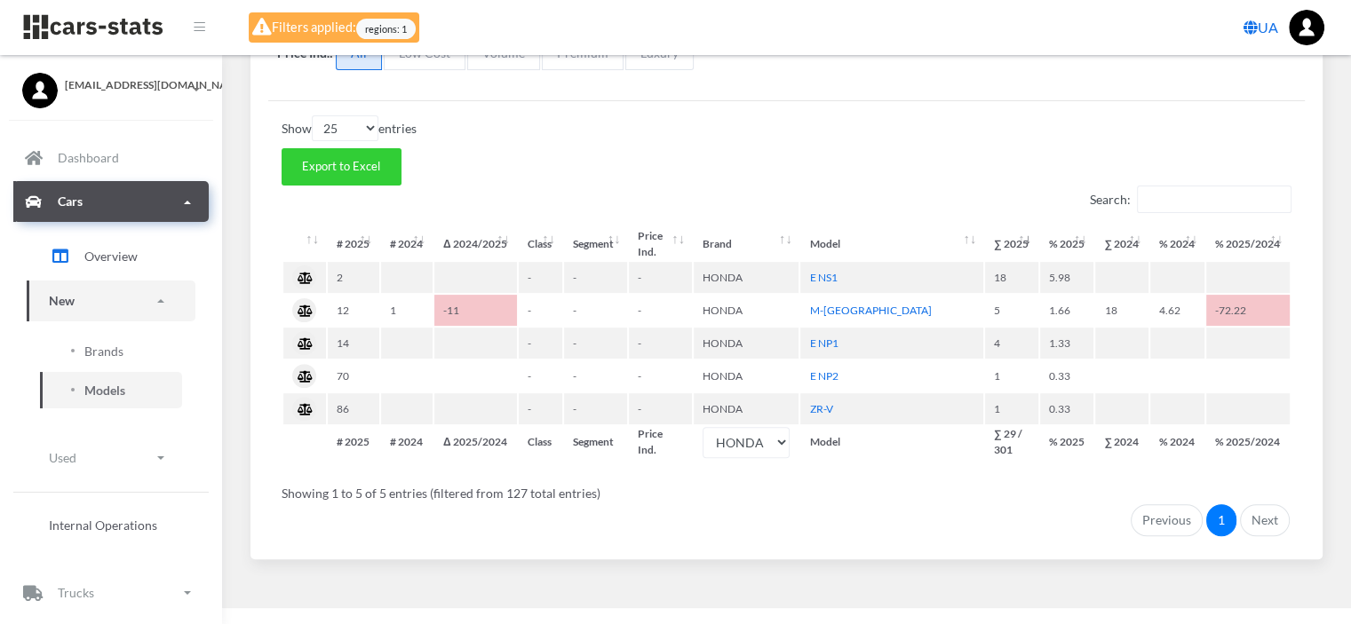
scroll to position [514, 0]
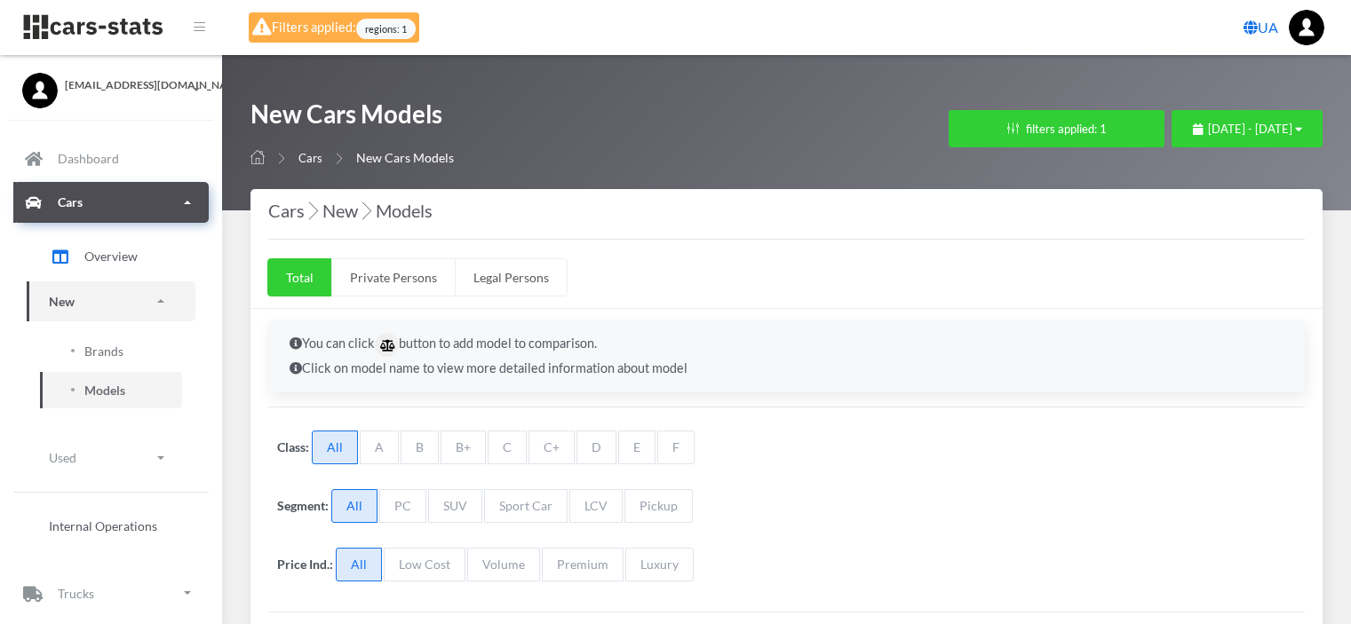
select select "25"
select select "TOYOTA"
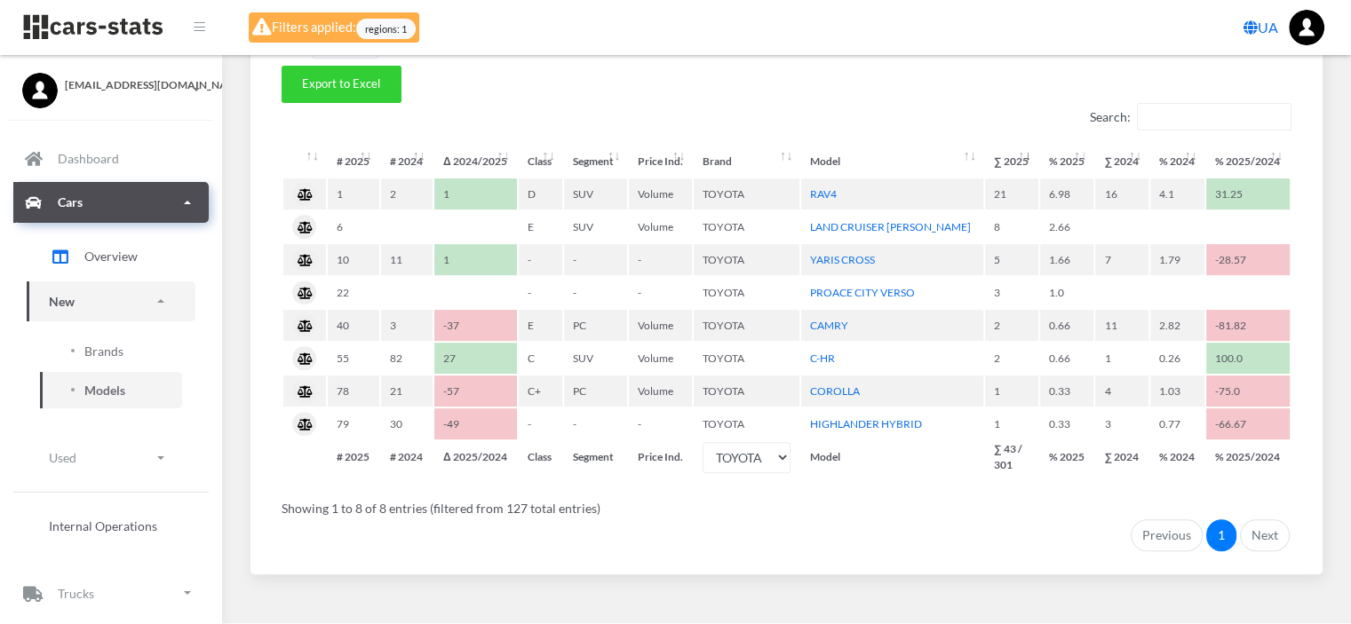
scroll to position [611, 0]
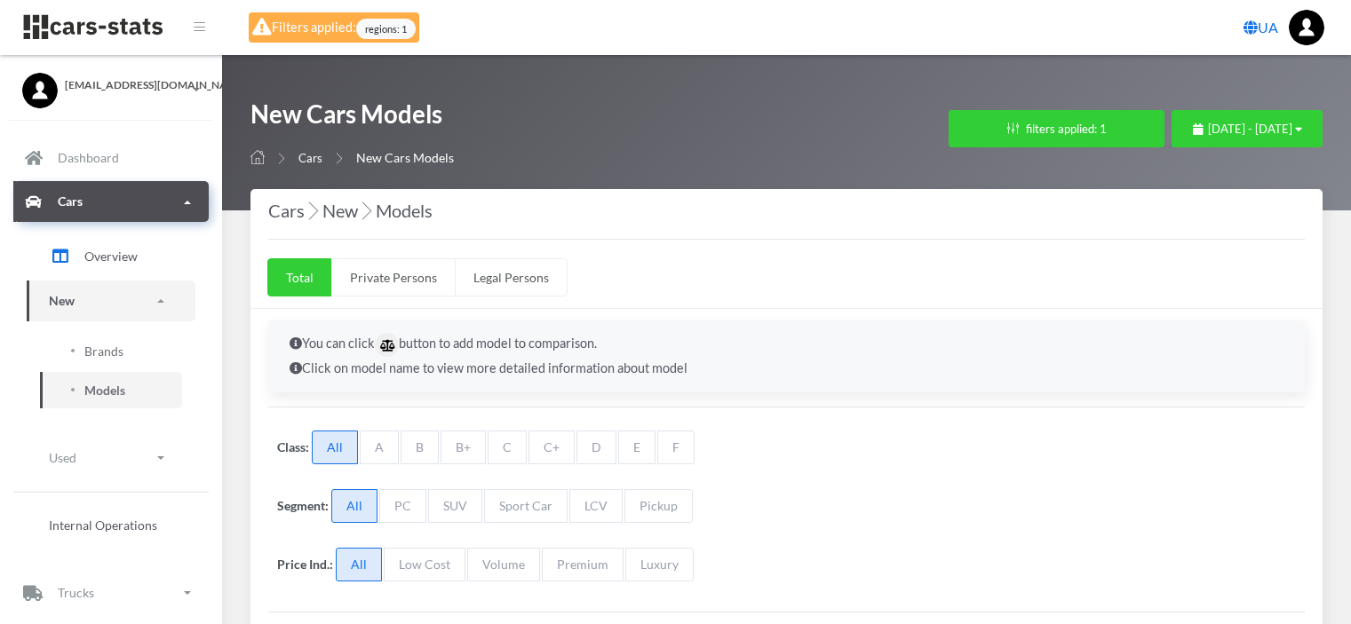
select select "25"
select select "NISSAN"
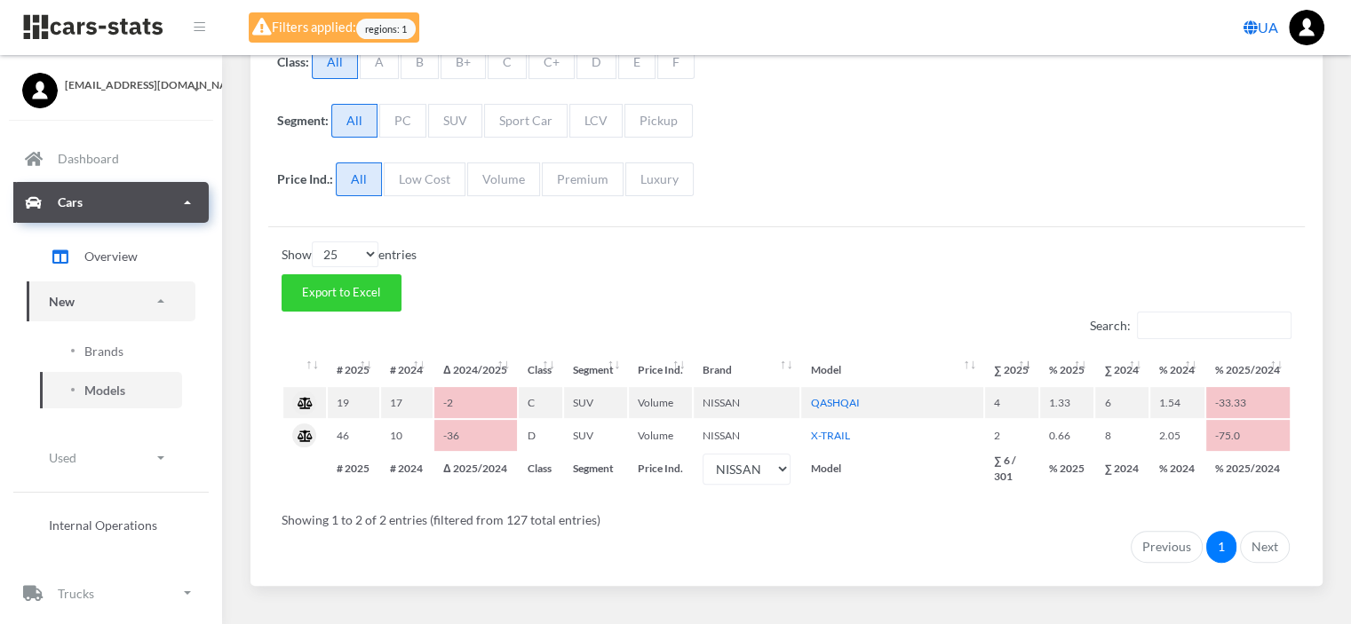
scroll to position [416, 0]
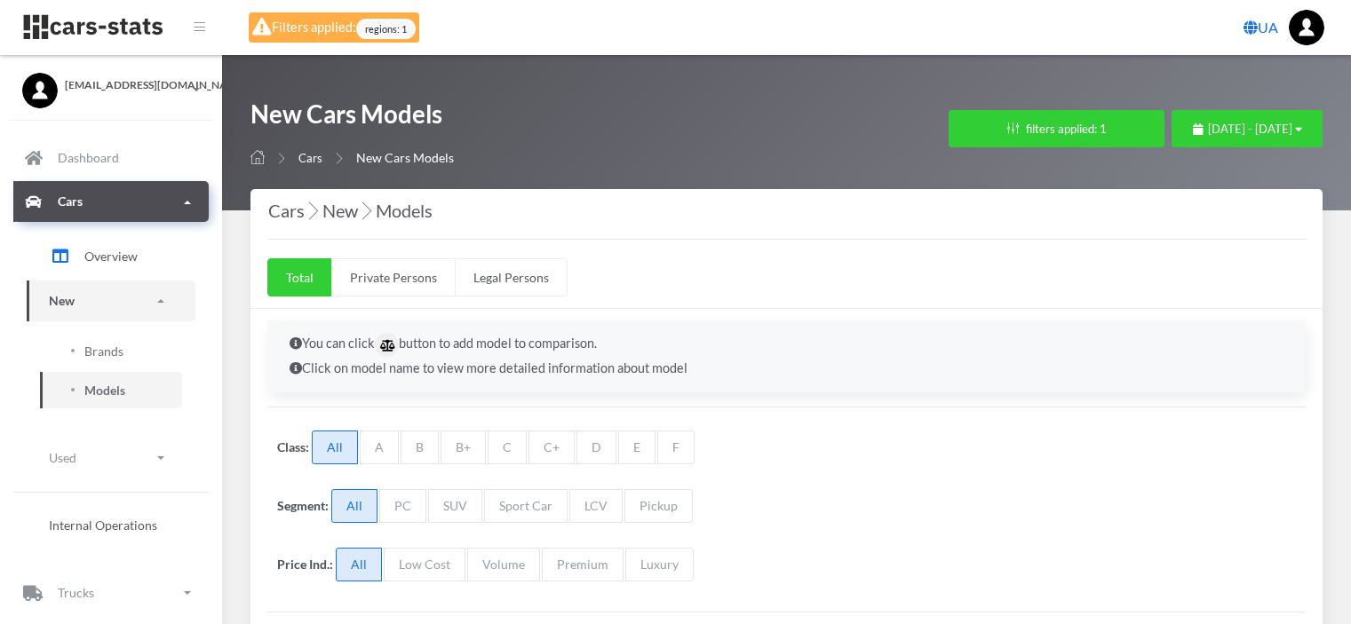
select select "25"
select select "TOYOTA"
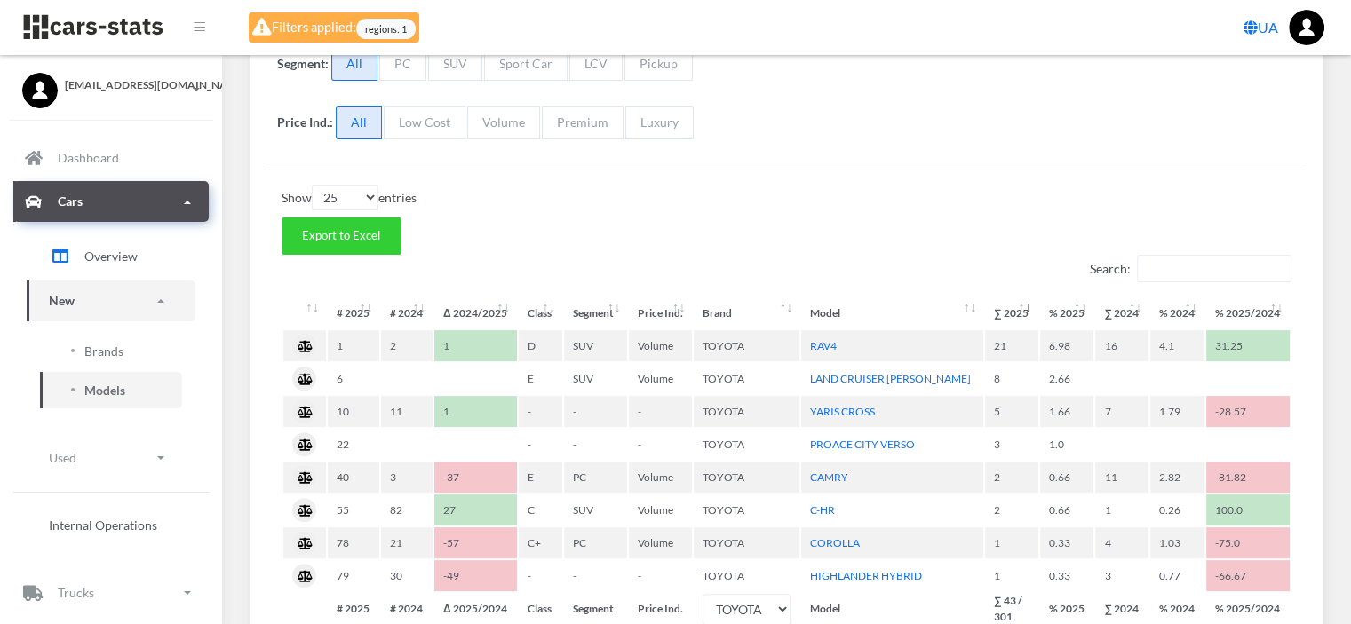
scroll to position [444, 0]
click at [825, 342] on link "RAV4" at bounding box center [823, 343] width 27 height 13
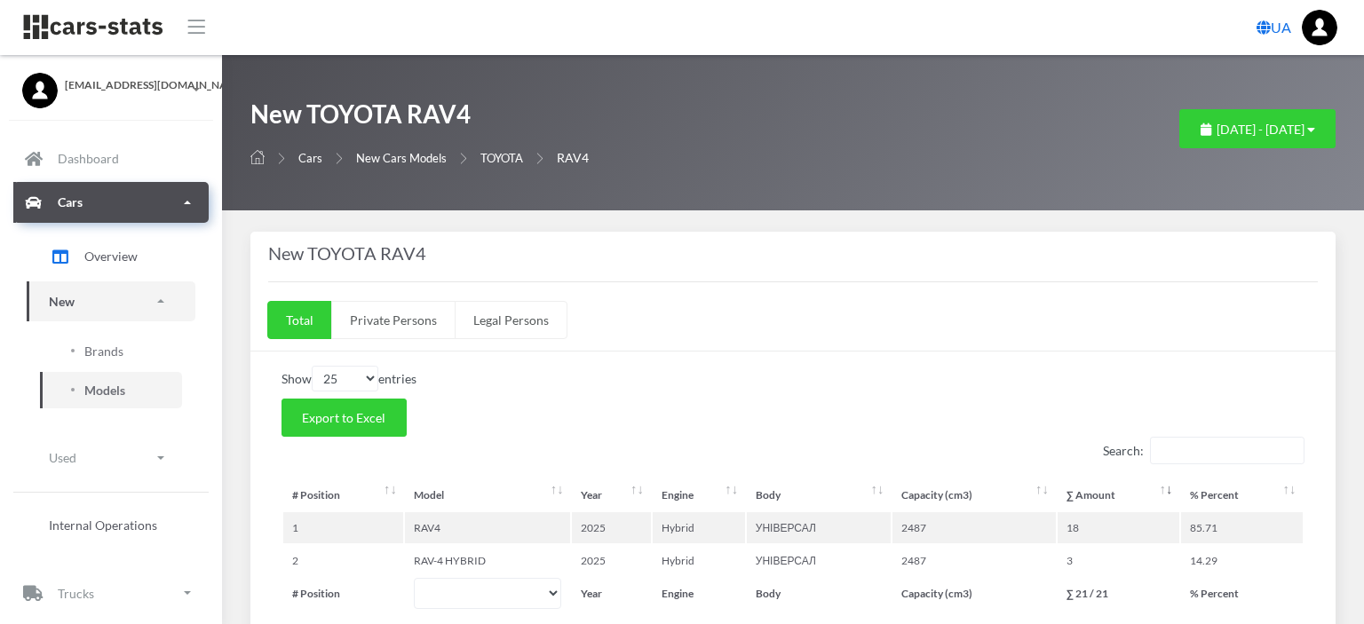
select select "25"
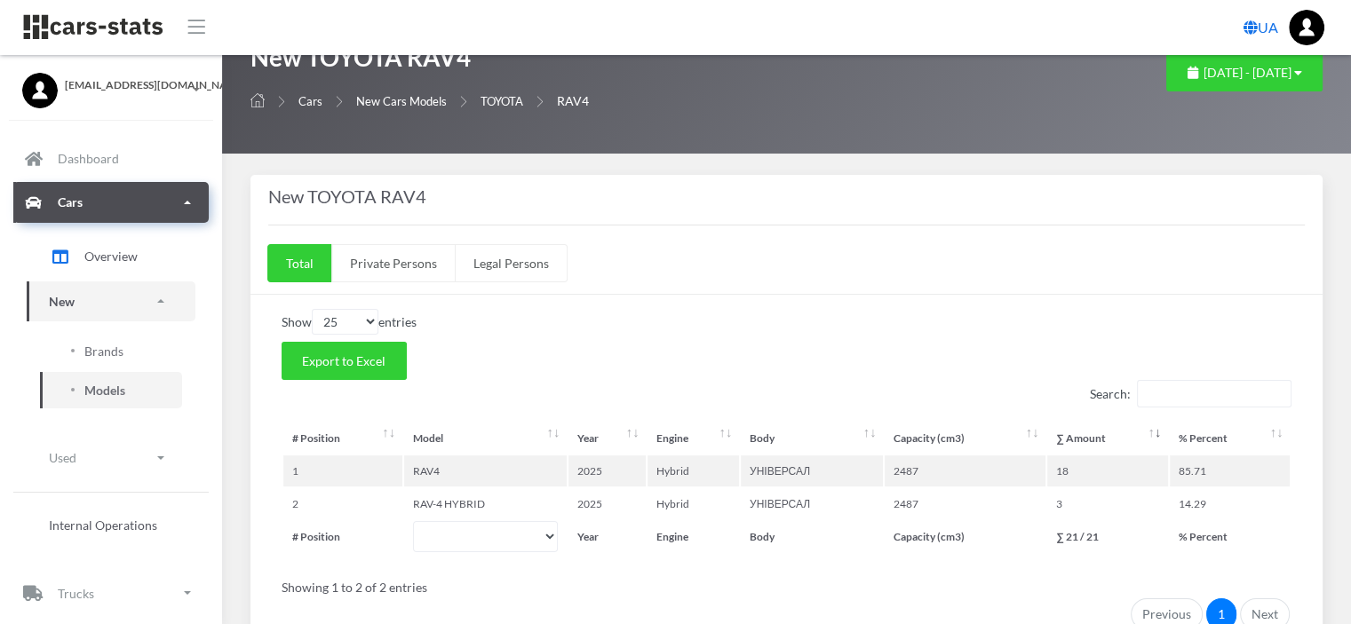
scroll to position [89, 0]
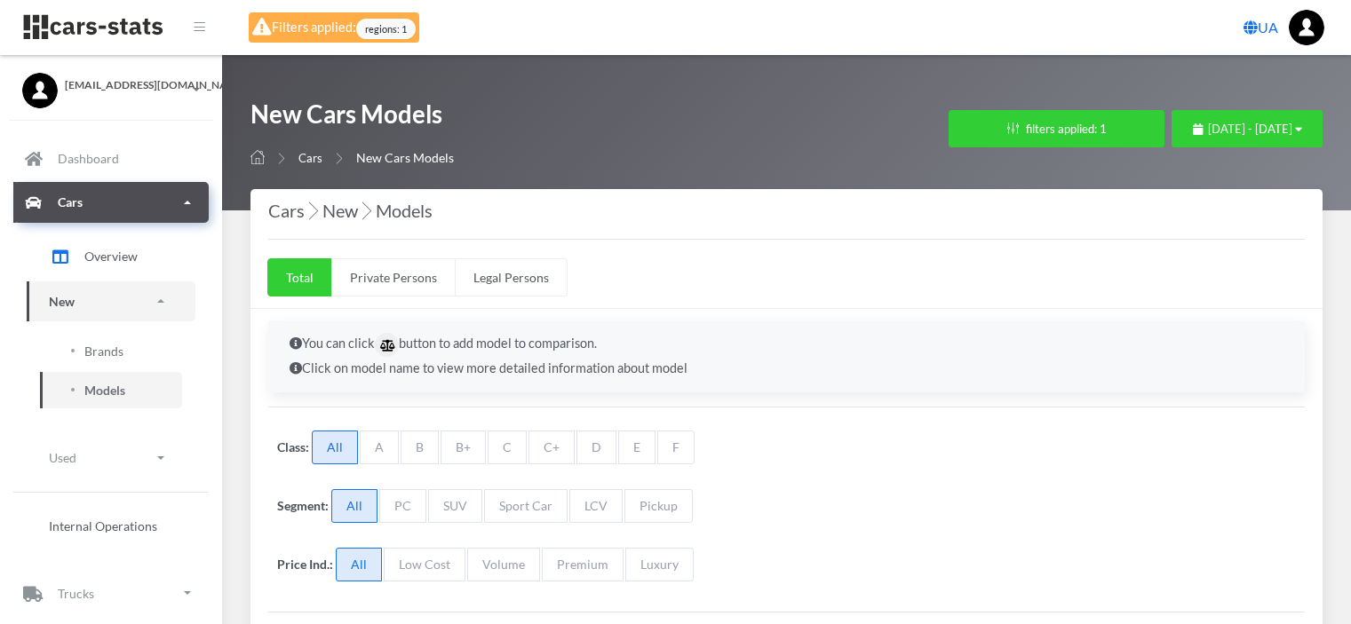
select select "25"
select select "VOLKSWAGEN"
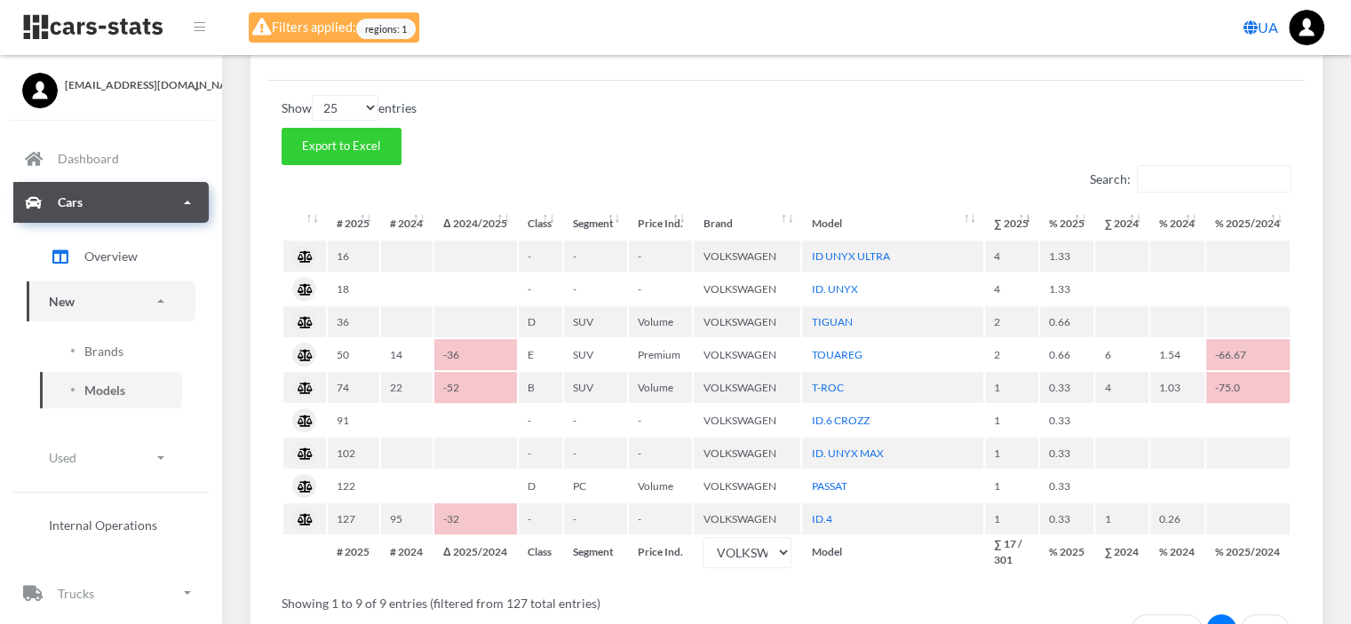
scroll to position [622, 0]
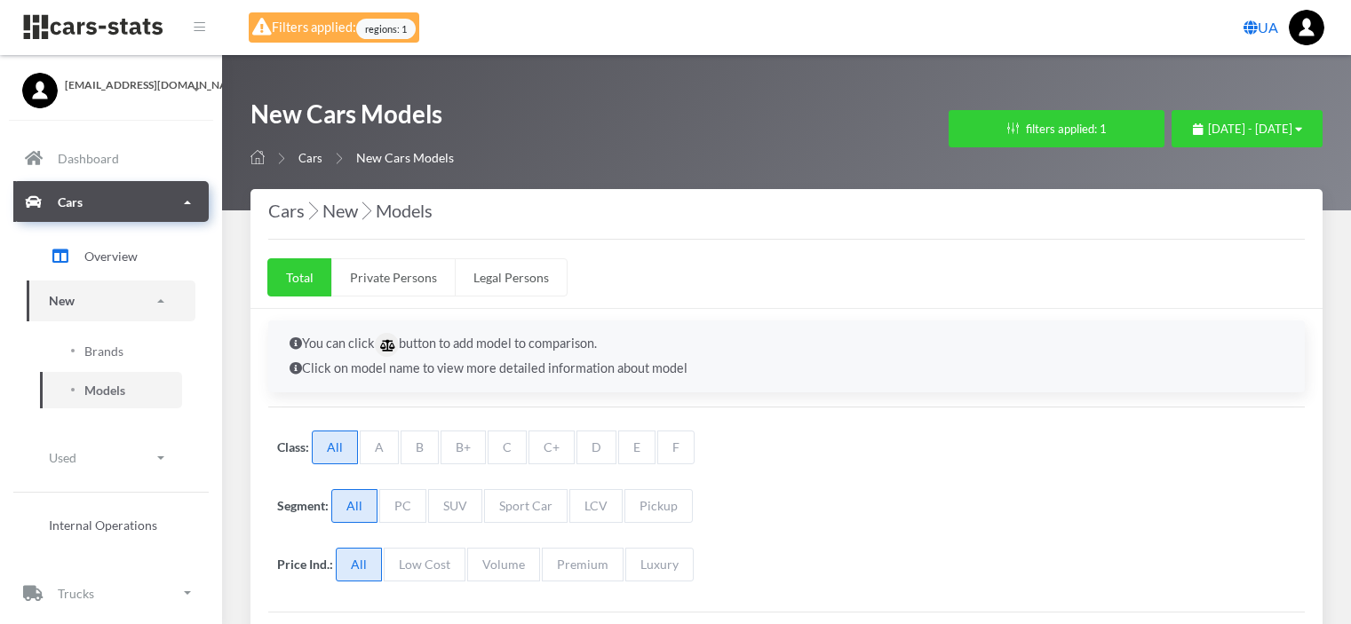
select select "25"
select select "BMW"
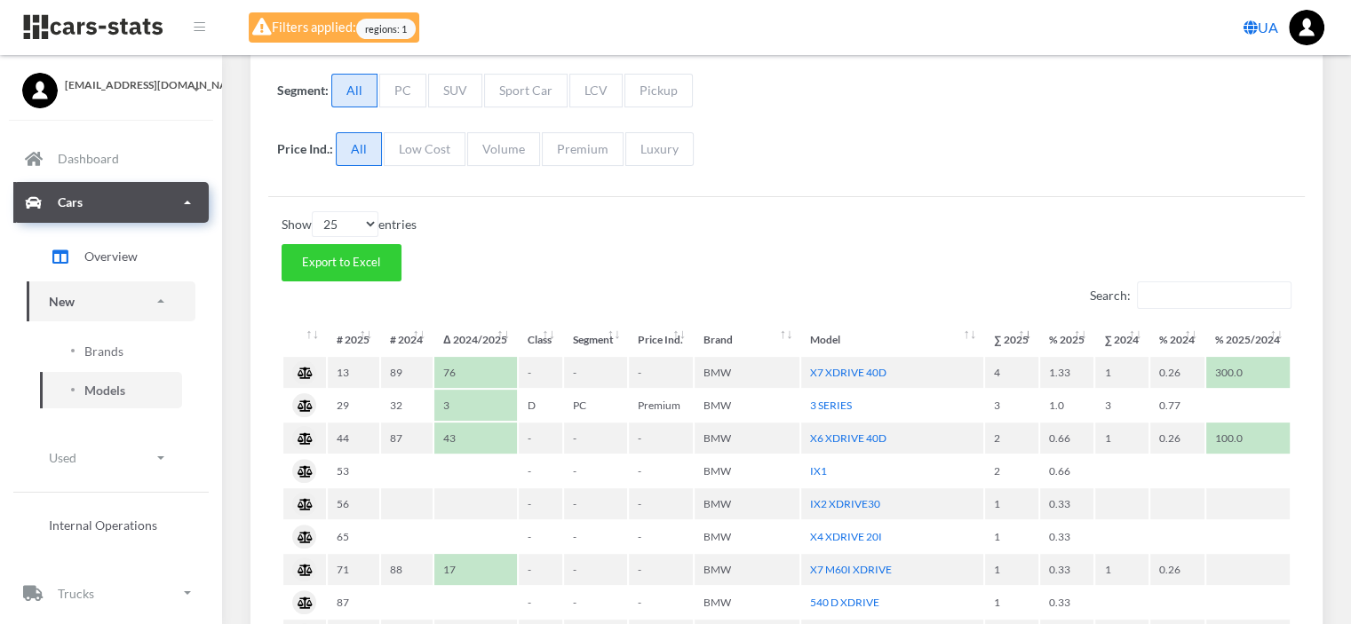
scroll to position [444, 0]
